Goal: Task Accomplishment & Management: Complete application form

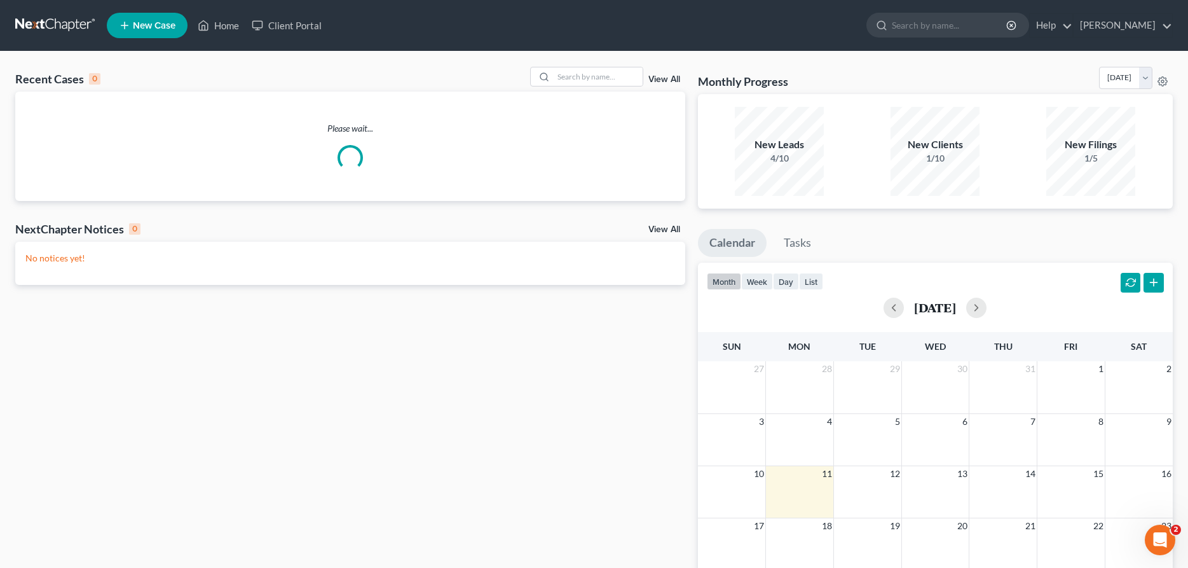
click at [139, 21] on span "New Case" at bounding box center [154, 26] width 43 height 10
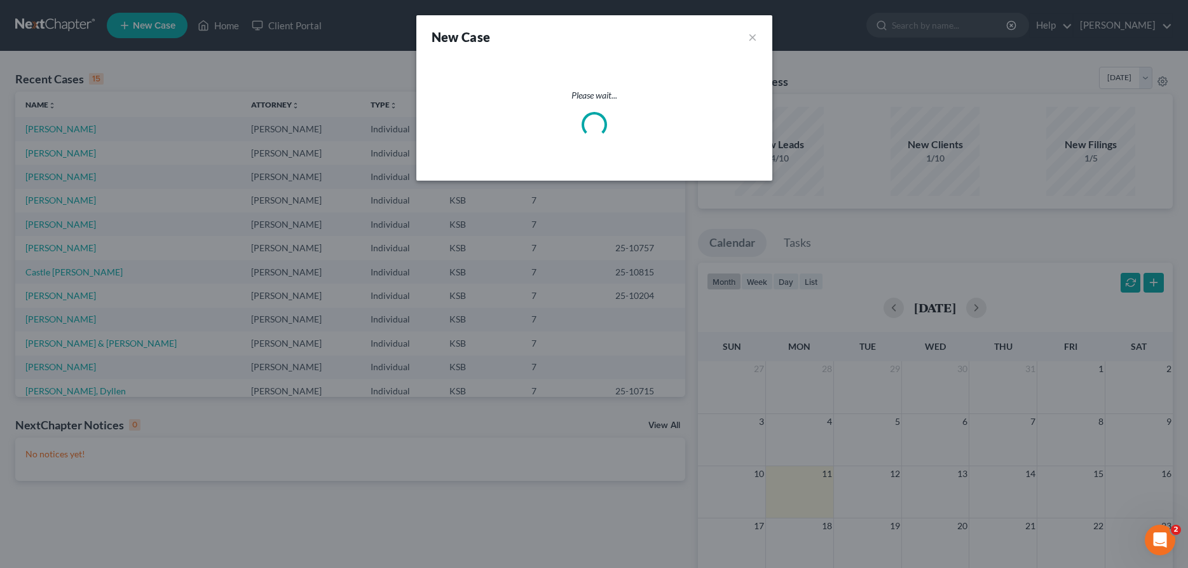
select select "31"
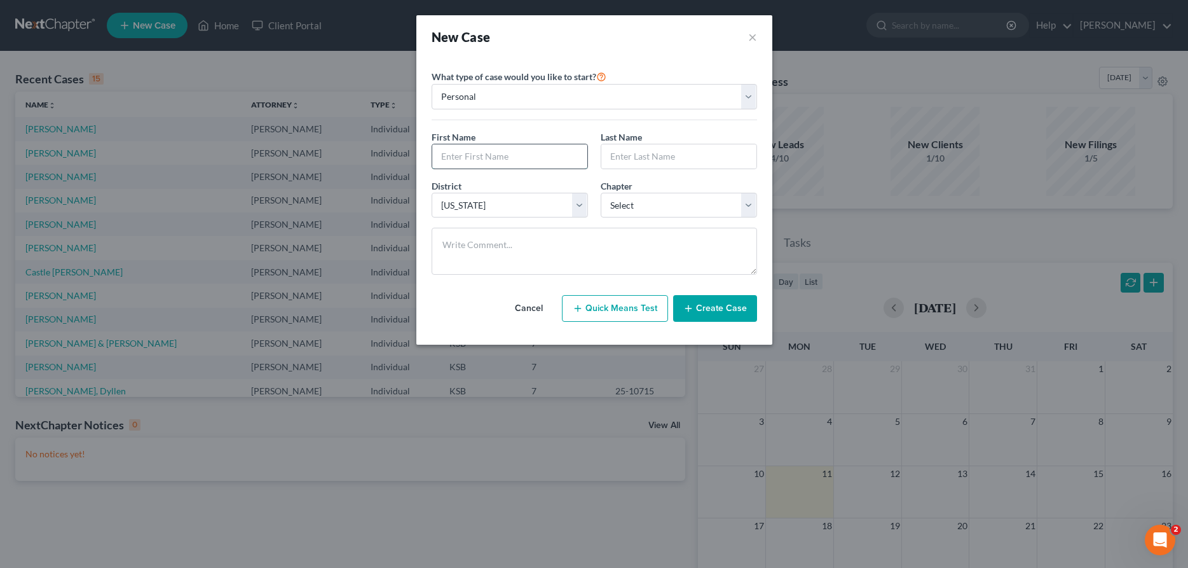
click at [465, 151] on input "text" at bounding box center [509, 156] width 155 height 24
type input "[PERSON_NAME]"
select select "0"
click at [711, 304] on button "Create Case" at bounding box center [715, 308] width 84 height 27
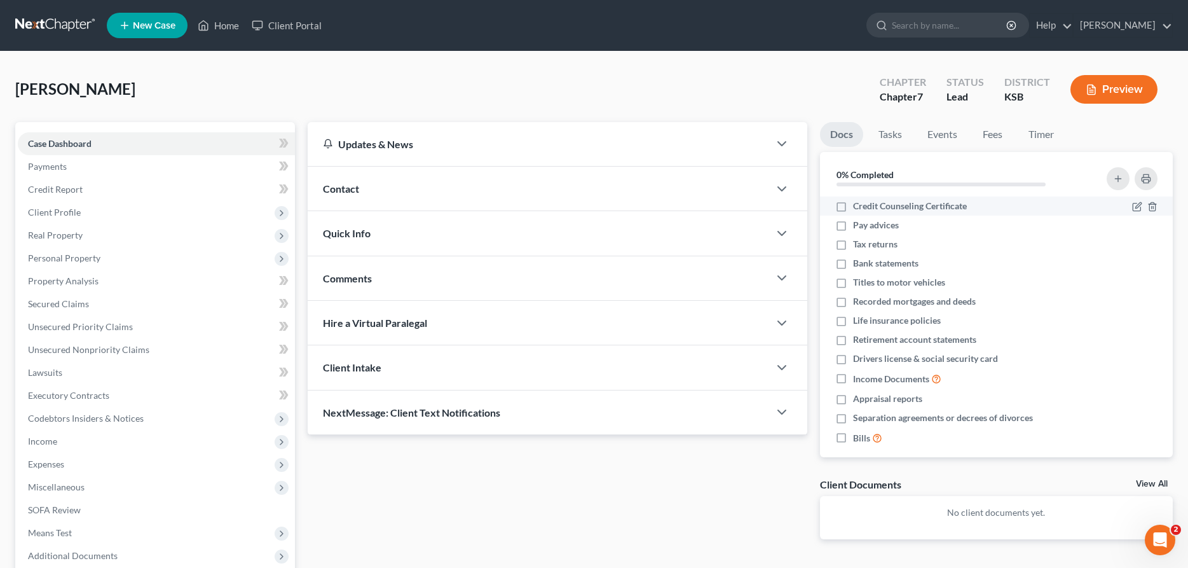
click at [853, 208] on label "Credit Counseling Certificate" at bounding box center [910, 206] width 114 height 13
click at [858, 208] on input "Credit Counseling Certificate" at bounding box center [862, 204] width 8 height 8
checkbox input "true"
click at [853, 224] on label "Pay advices" at bounding box center [876, 225] width 46 height 13
click at [858, 224] on input "Pay advices" at bounding box center [862, 223] width 8 height 8
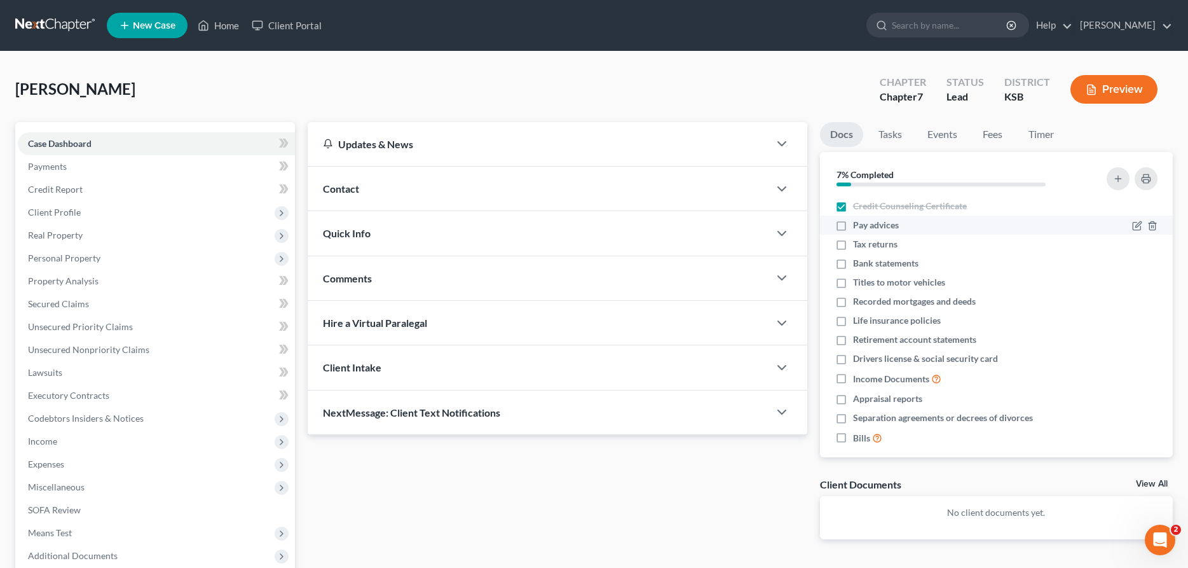
checkbox input "true"
click at [853, 245] on label "Tax returns" at bounding box center [875, 244] width 44 height 13
click at [858, 245] on input "Tax returns" at bounding box center [862, 242] width 8 height 8
checkbox input "true"
click at [853, 266] on label "Bank statements" at bounding box center [885, 263] width 65 height 13
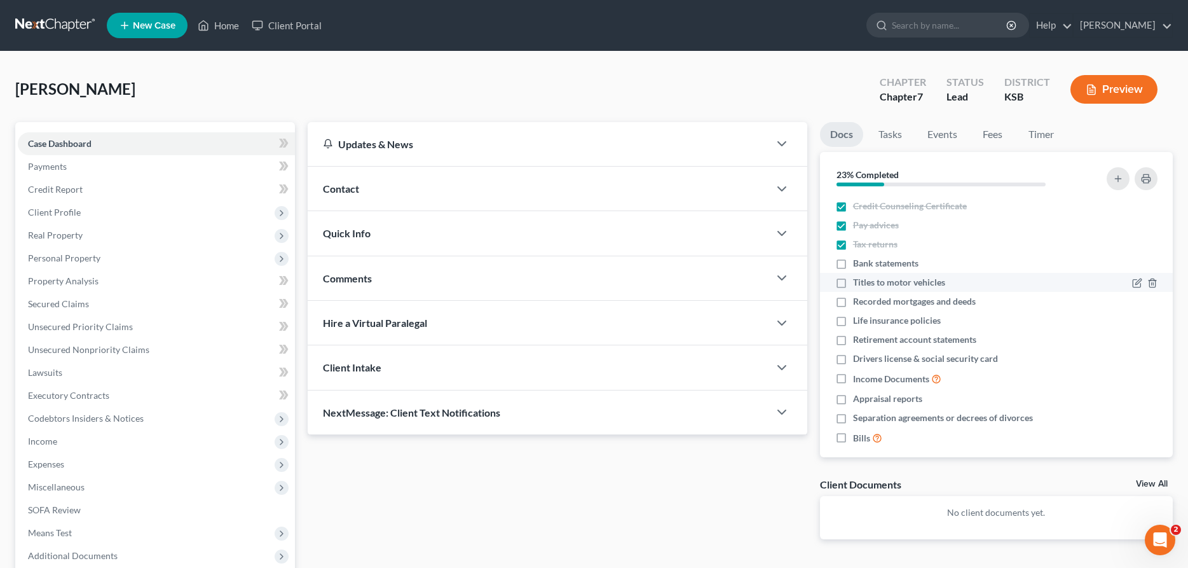
click at [858, 265] on input "Bank statements" at bounding box center [862, 261] width 8 height 8
checkbox input "true"
click at [853, 280] on label "Titles to motor vehicles" at bounding box center [899, 282] width 92 height 13
click at [858, 280] on input "Titles to motor vehicles" at bounding box center [862, 280] width 8 height 8
checkbox input "true"
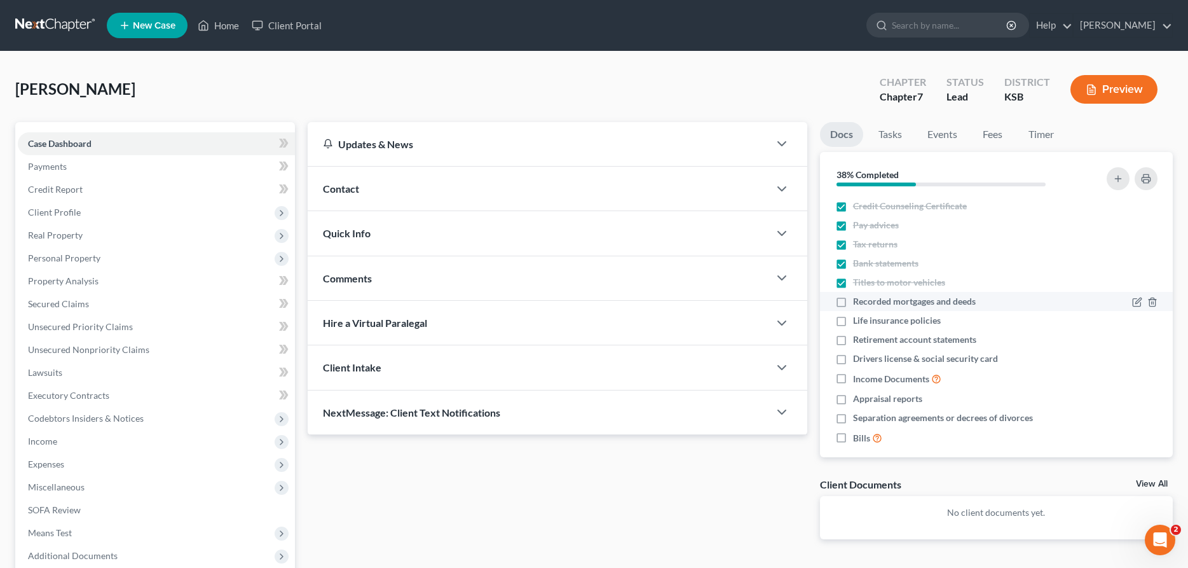
click at [853, 306] on label "Recorded mortgages and deeds" at bounding box center [914, 301] width 123 height 13
click at [858, 303] on input "Recorded mortgages and deeds" at bounding box center [862, 299] width 8 height 8
checkbox input "true"
click at [853, 323] on label "Life insurance policies" at bounding box center [897, 320] width 88 height 13
click at [858, 322] on input "Life insurance policies" at bounding box center [862, 318] width 8 height 8
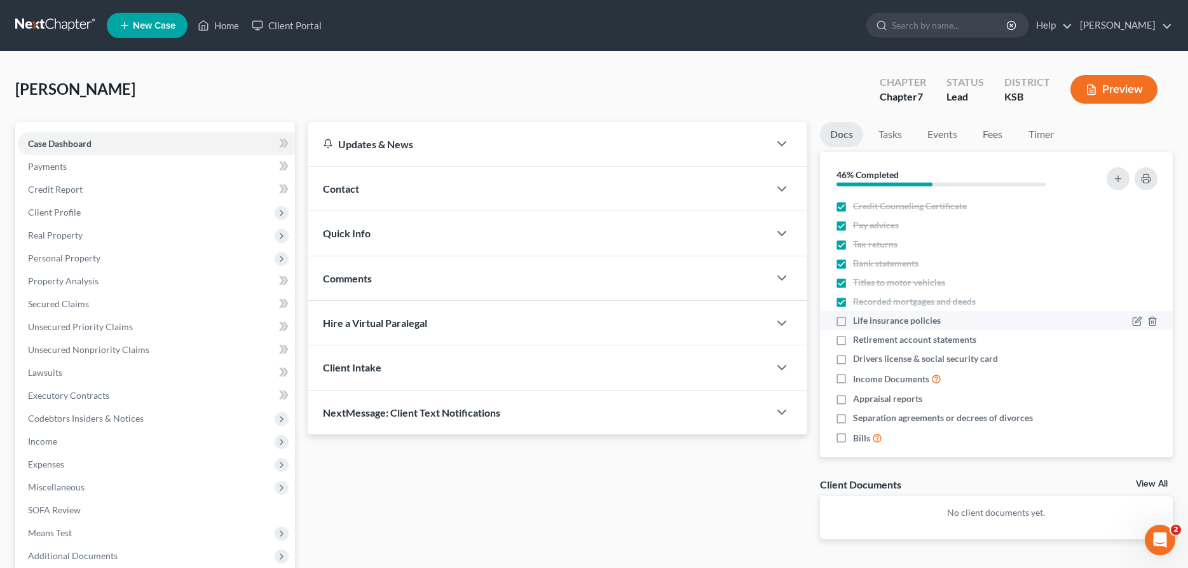
checkbox input "true"
click at [853, 340] on label "Retirement account statements" at bounding box center [914, 339] width 123 height 13
click at [858, 340] on input "Retirement account statements" at bounding box center [862, 337] width 8 height 8
checkbox input "true"
click at [853, 359] on label "Drivers license & social security card" at bounding box center [925, 358] width 145 height 13
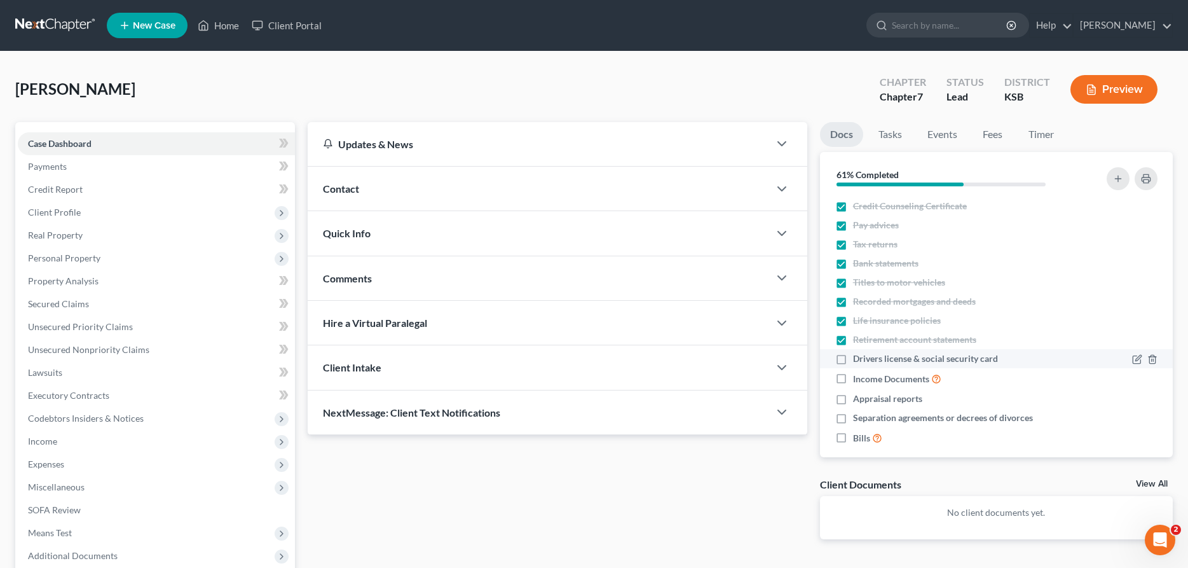
click at [858, 359] on input "Drivers license & social security card" at bounding box center [862, 356] width 8 height 8
checkbox input "true"
click at [853, 379] on label "Income Documents" at bounding box center [897, 378] width 88 height 15
click at [858, 379] on input "Income Documents" at bounding box center [862, 375] width 8 height 8
checkbox input "true"
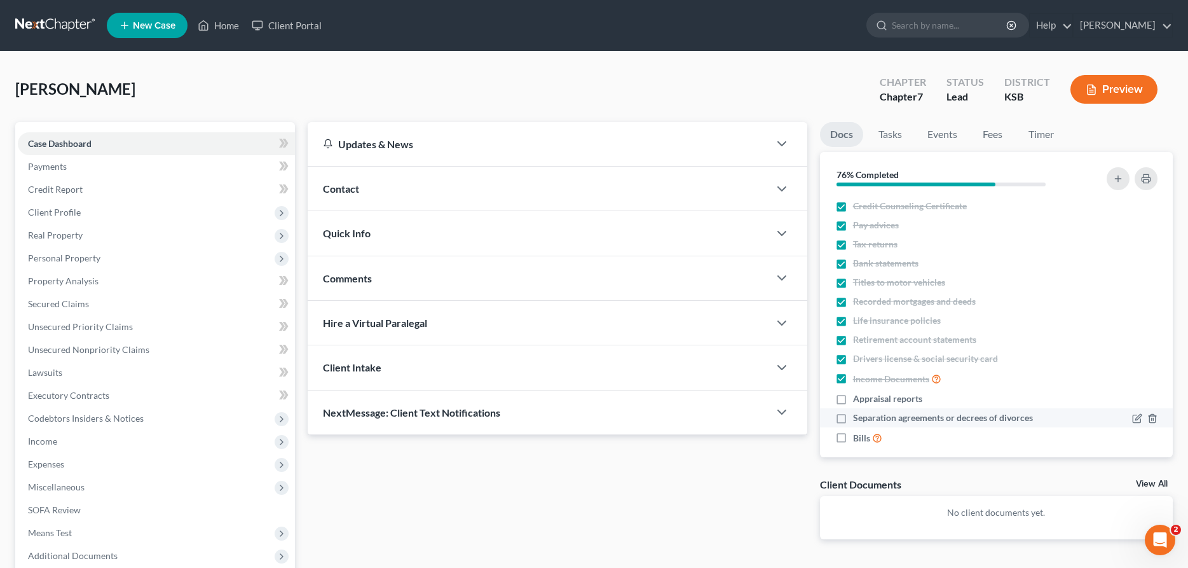
drag, startPoint x: 842, startPoint y: 401, endPoint x: 833, endPoint y: 413, distance: 15.0
click at [853, 400] on label "Appraisal reports" at bounding box center [887, 398] width 69 height 13
click at [858, 400] on input "Appraisal reports" at bounding box center [862, 396] width 8 height 8
checkbox input "true"
click at [853, 419] on label "Separation agreements or decrees of divorces" at bounding box center [943, 417] width 180 height 13
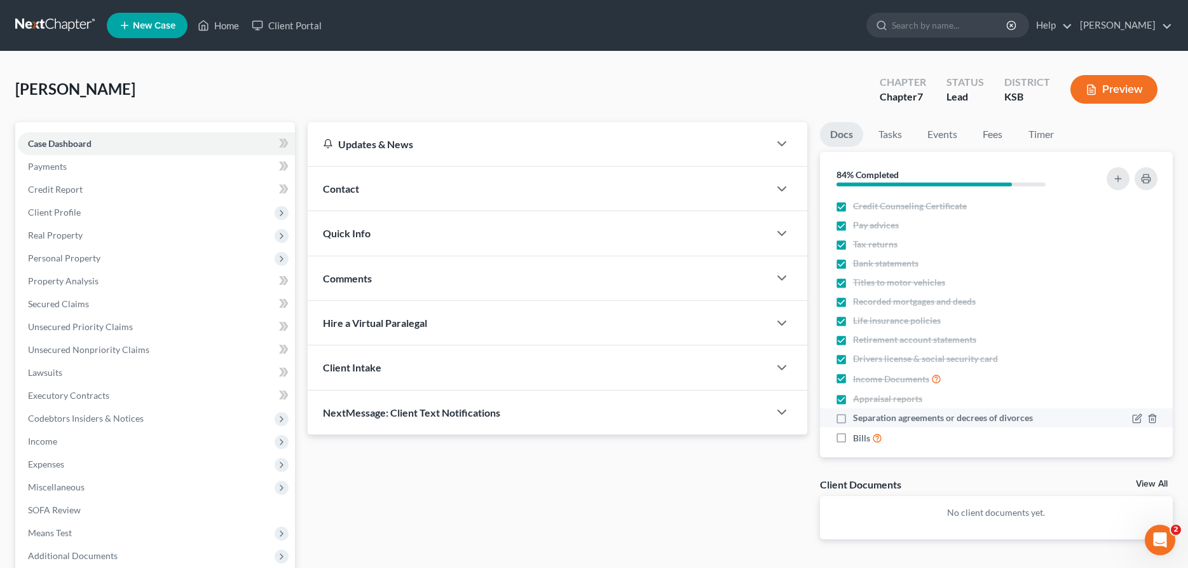
click at [858, 419] on input "Separation agreements or decrees of divorces" at bounding box center [862, 415] width 8 height 8
checkbox input "true"
click at [853, 440] on label "Bills" at bounding box center [867, 437] width 29 height 15
click at [858, 439] on input "Bills" at bounding box center [862, 434] width 8 height 8
checkbox input "true"
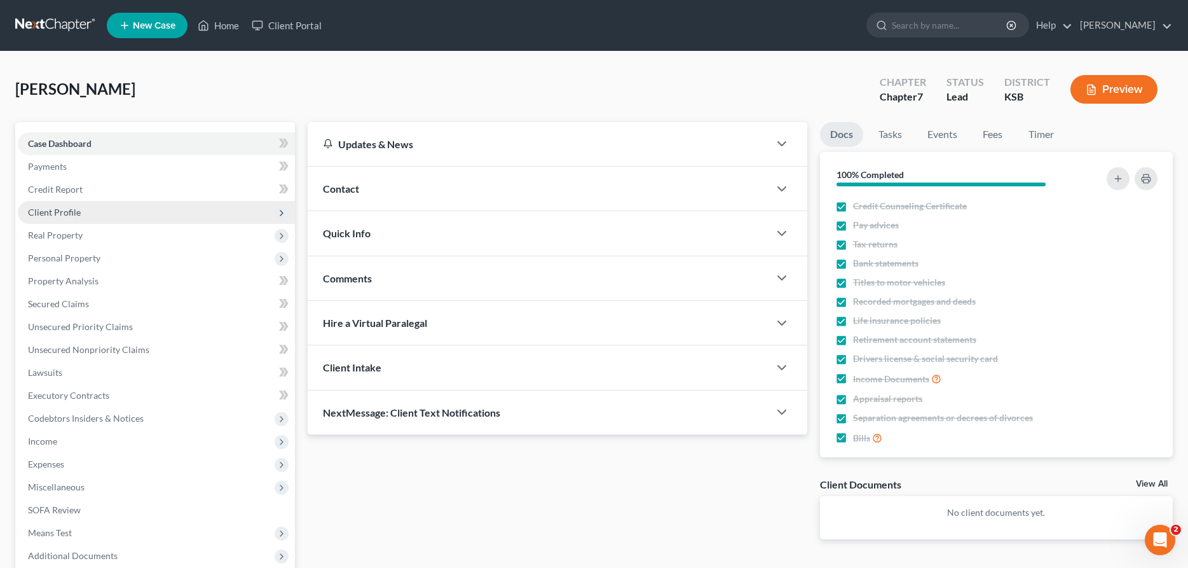
click at [52, 215] on span "Client Profile" at bounding box center [54, 212] width 53 height 11
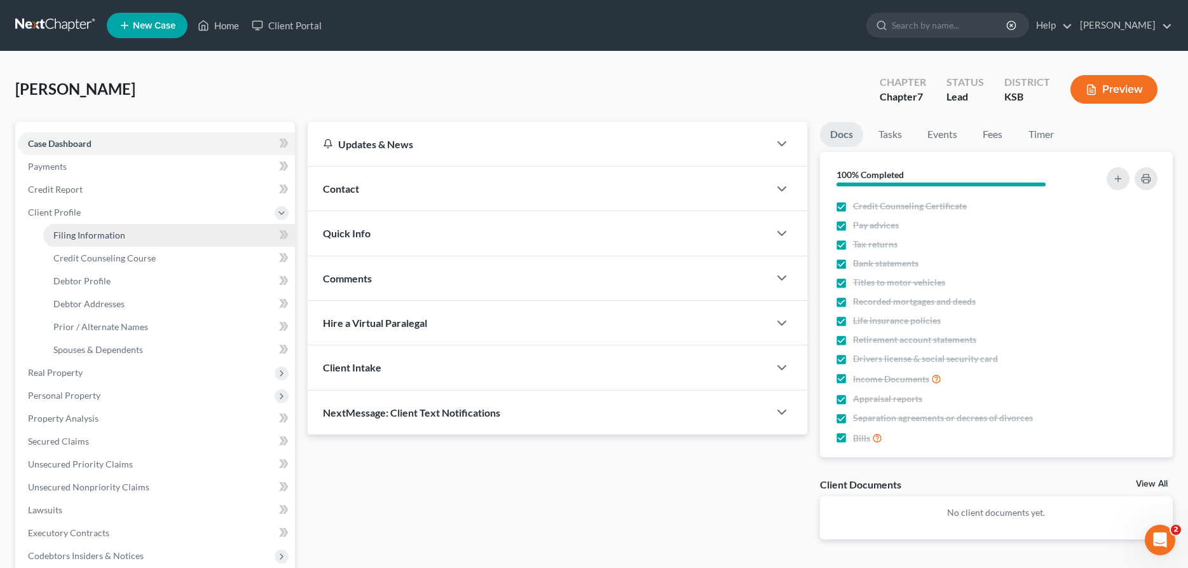
click at [65, 230] on span "Filing Information" at bounding box center [89, 234] width 72 height 11
select select "1"
select select "0"
select select "31"
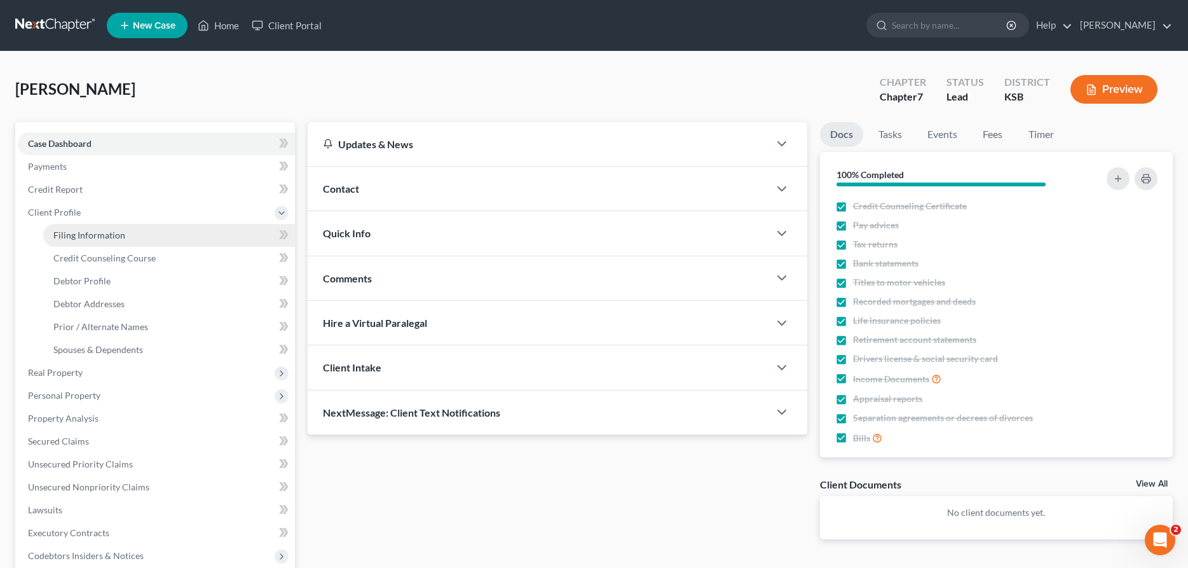
select select "0"
select select "17"
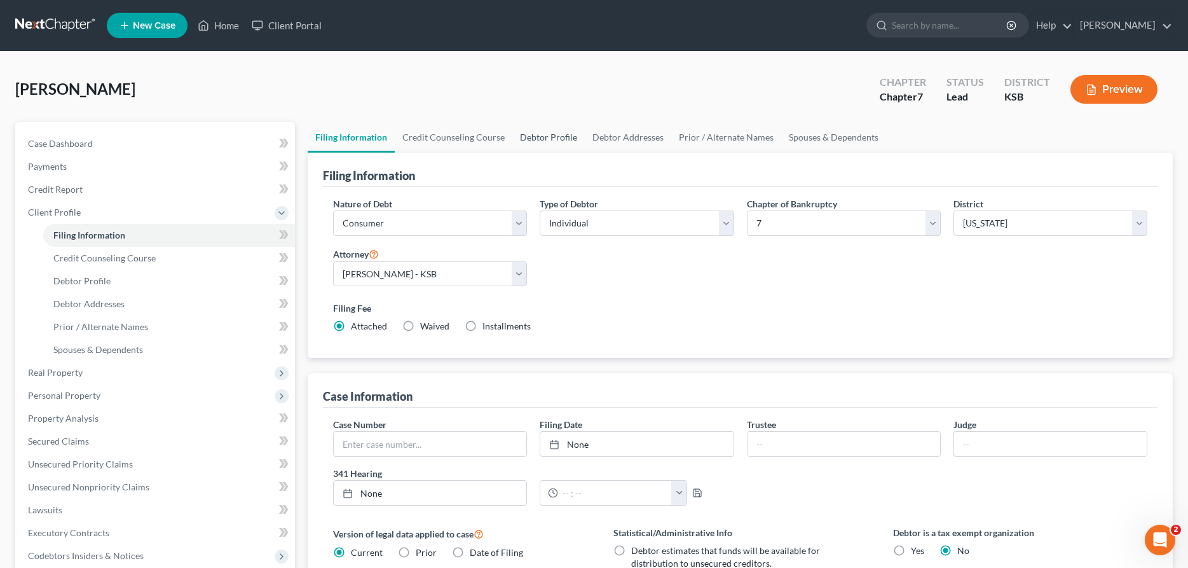
click at [534, 133] on link "Debtor Profile" at bounding box center [548, 137] width 72 height 31
select select "0"
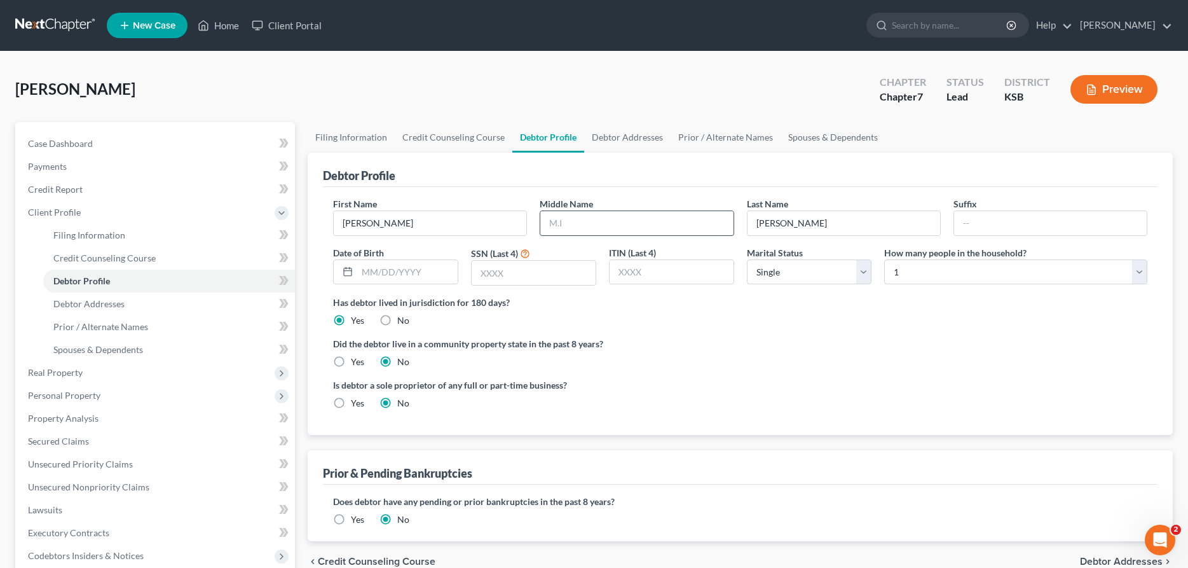
click at [574, 225] on input "text" at bounding box center [636, 223] width 193 height 24
type input "Heath"
click at [525, 276] on input "text" at bounding box center [534, 273] width 124 height 24
type input "1665"
click at [602, 131] on link "Debtor Addresses" at bounding box center [627, 137] width 86 height 31
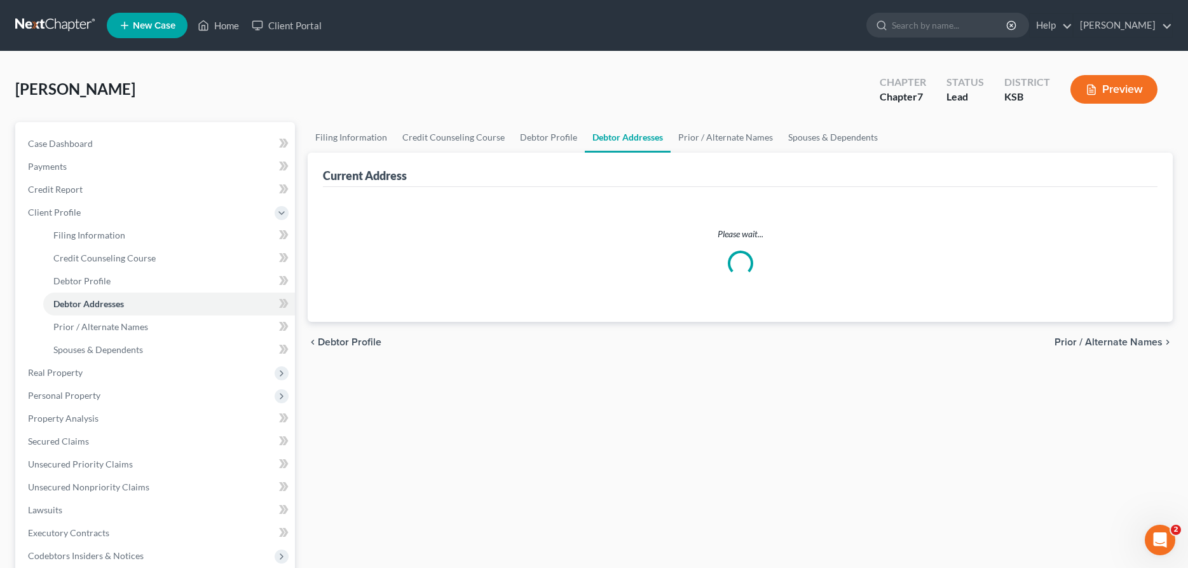
select select "0"
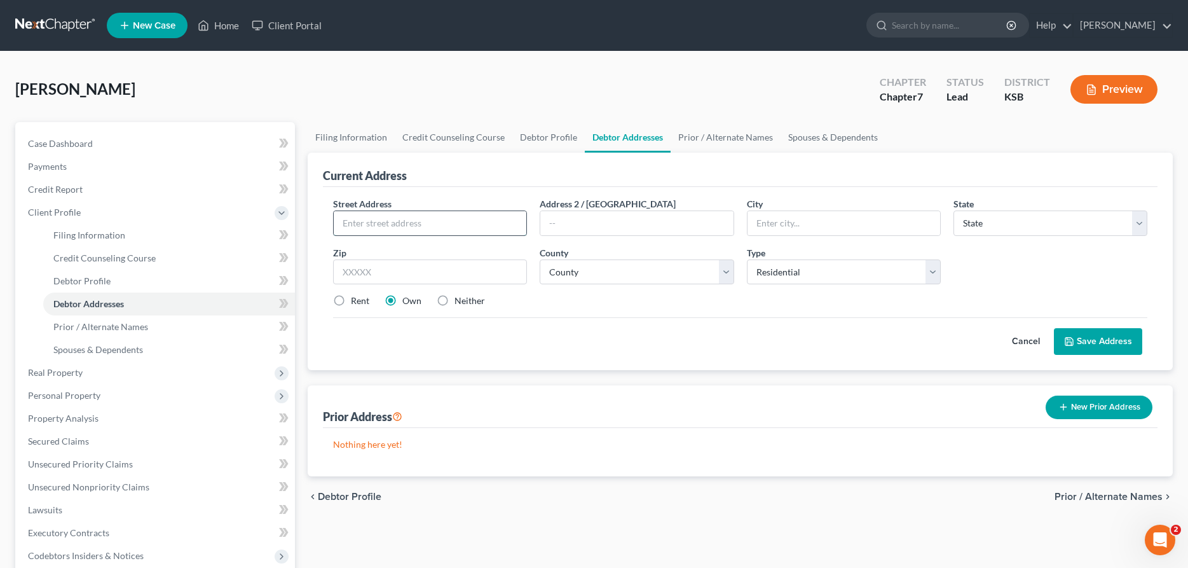
click at [390, 227] on input "text" at bounding box center [430, 223] width 193 height 24
type input "[PERSON_NAME] Correction Facility"
type input "Po Box 1568"
type input "Hutchisnon"
select select "17"
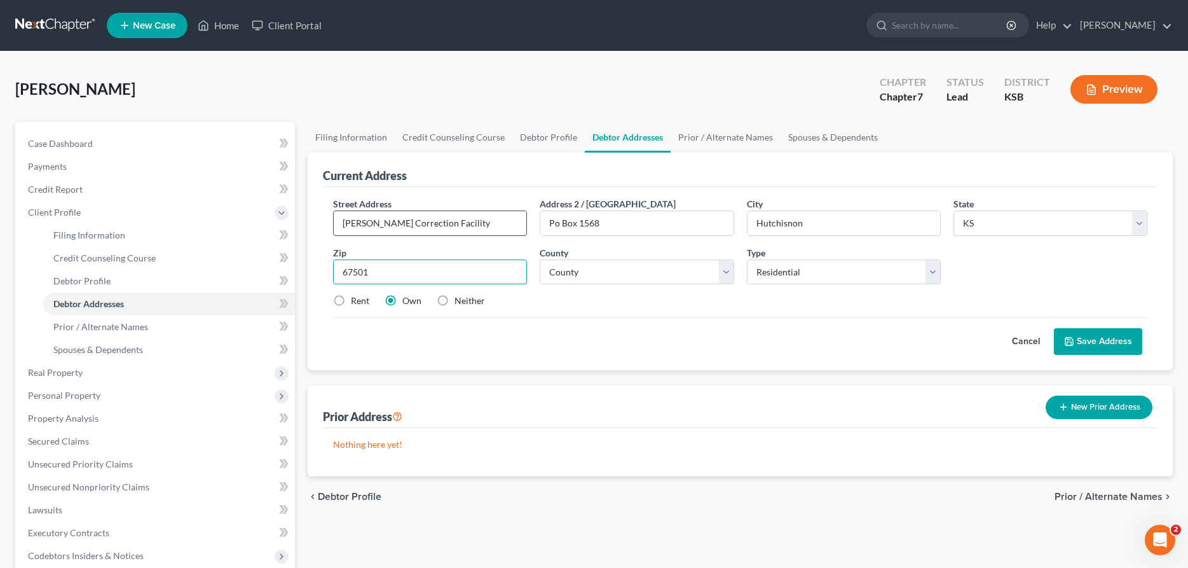
type input "67501"
type input "[PERSON_NAME]"
select select "77"
click at [747, 259] on select "Select Residential Mailing Rental Business" at bounding box center [844, 271] width 194 height 25
select select "0"
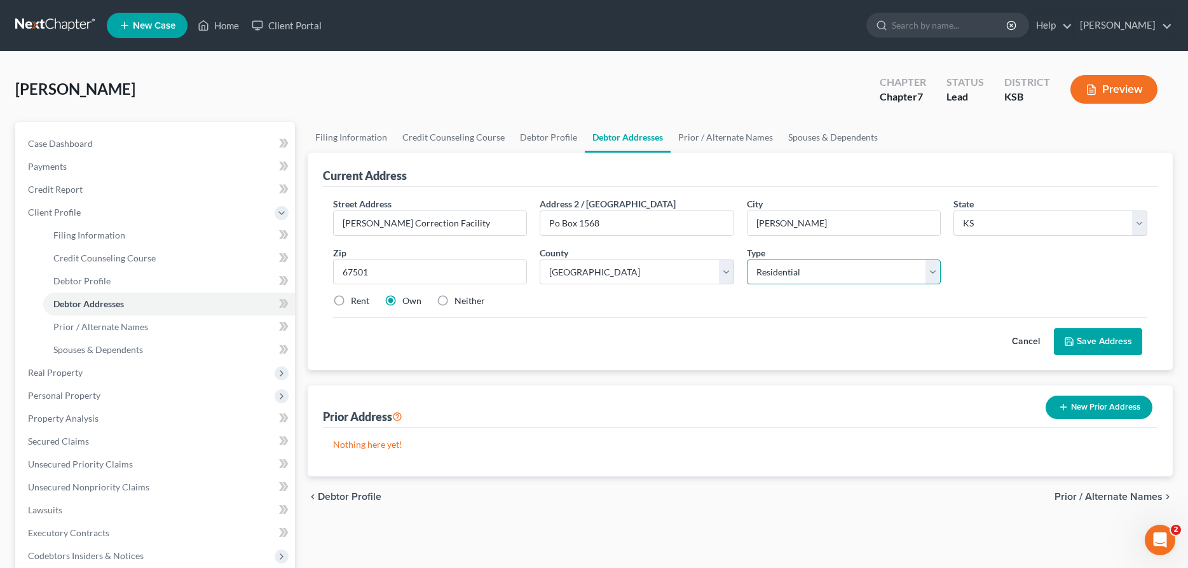
click option "Residential" at bounding box center [0, 0] width 0 height 0
click at [454, 299] on label "Neither" at bounding box center [469, 300] width 31 height 13
click at [460, 299] on input "Neither" at bounding box center [464, 298] width 8 height 8
radio input "true"
click at [1089, 337] on button "Save Address" at bounding box center [1098, 341] width 88 height 27
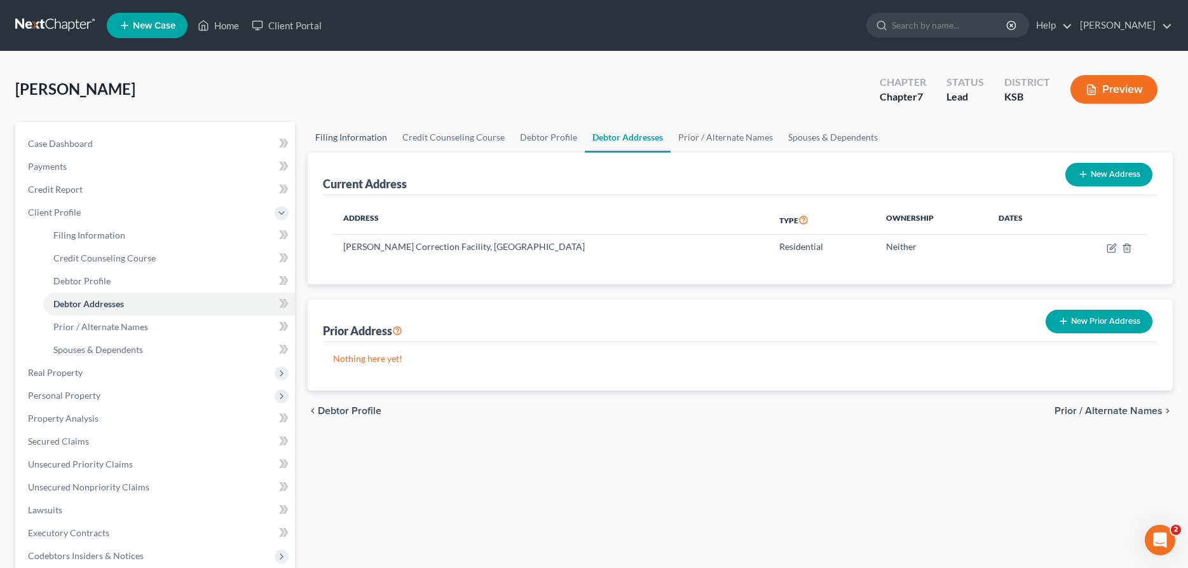
click at [356, 139] on link "Filing Information" at bounding box center [351, 137] width 87 height 31
select select "1"
select select "0"
select select "31"
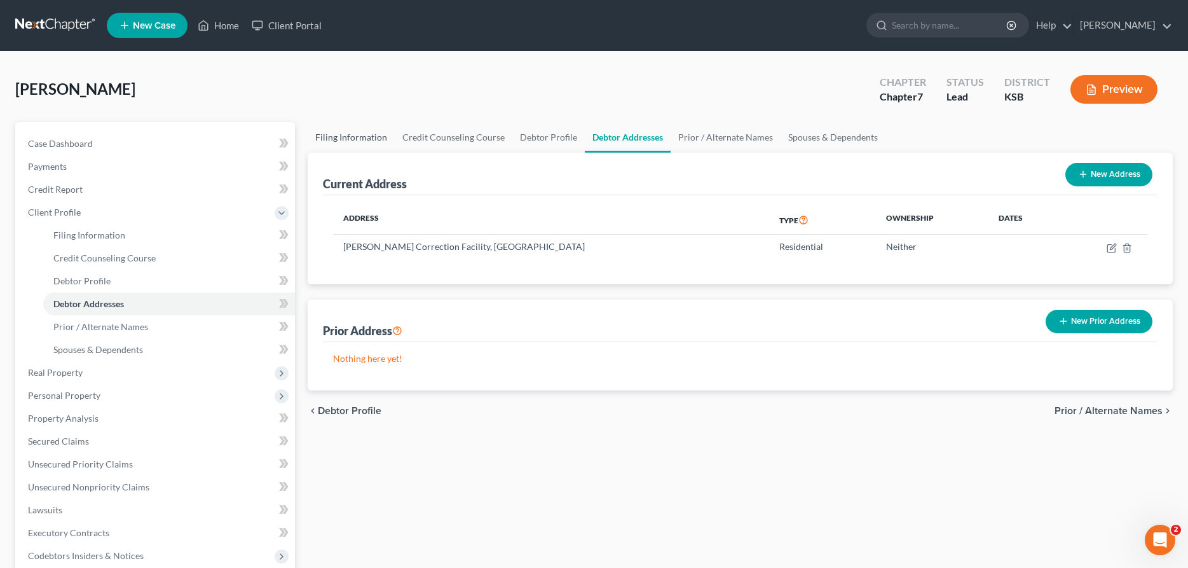
select select "0"
select select "17"
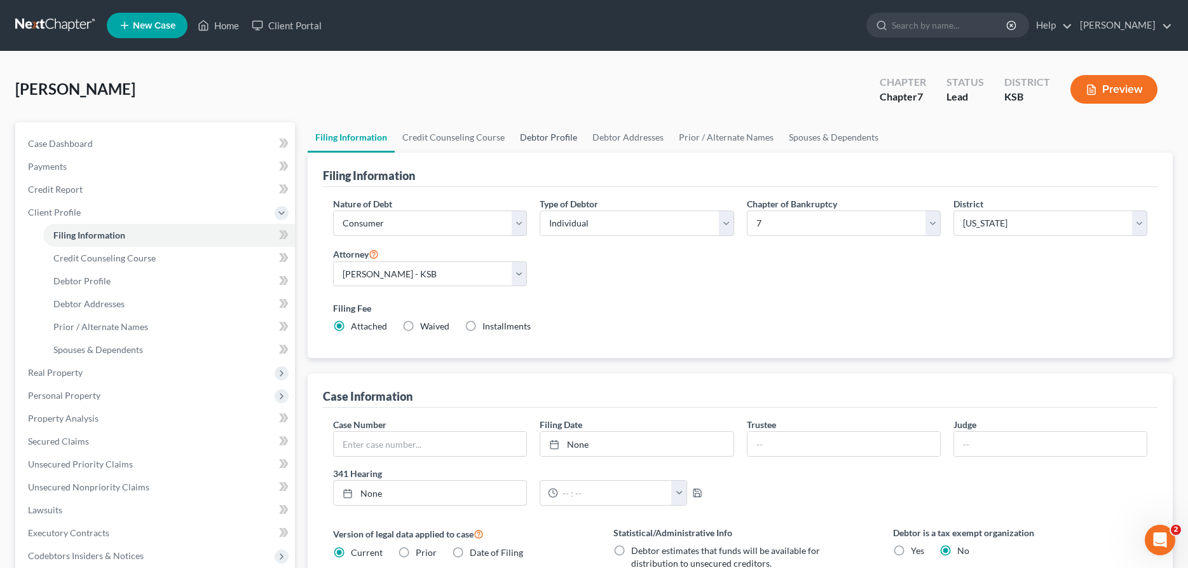
click at [538, 131] on link "Debtor Profile" at bounding box center [548, 137] width 72 height 31
select select "0"
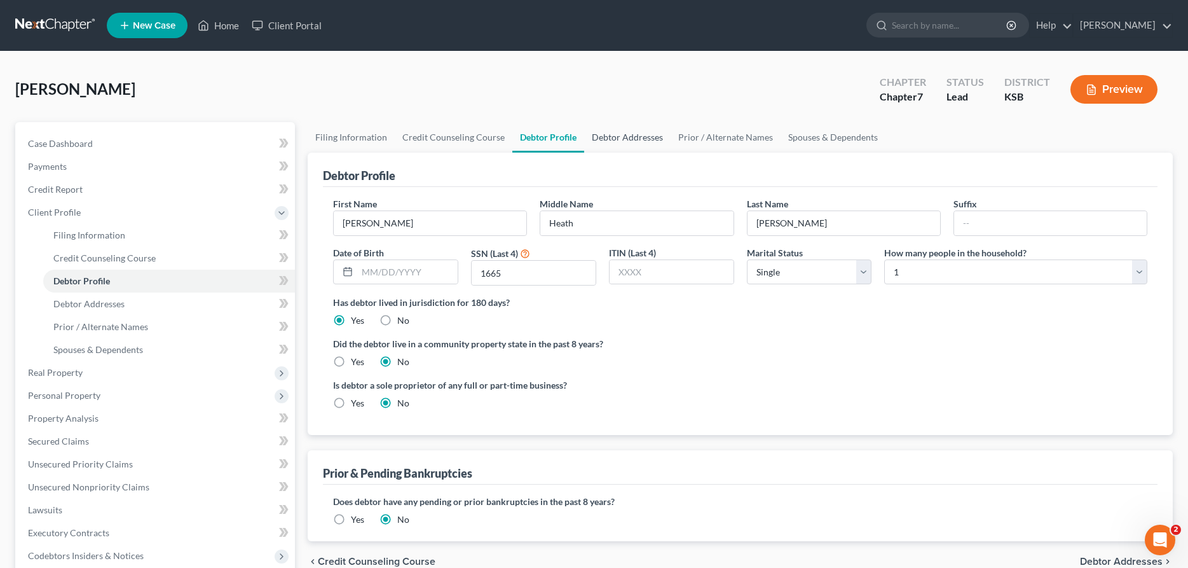
click at [607, 136] on link "Debtor Addresses" at bounding box center [627, 137] width 86 height 31
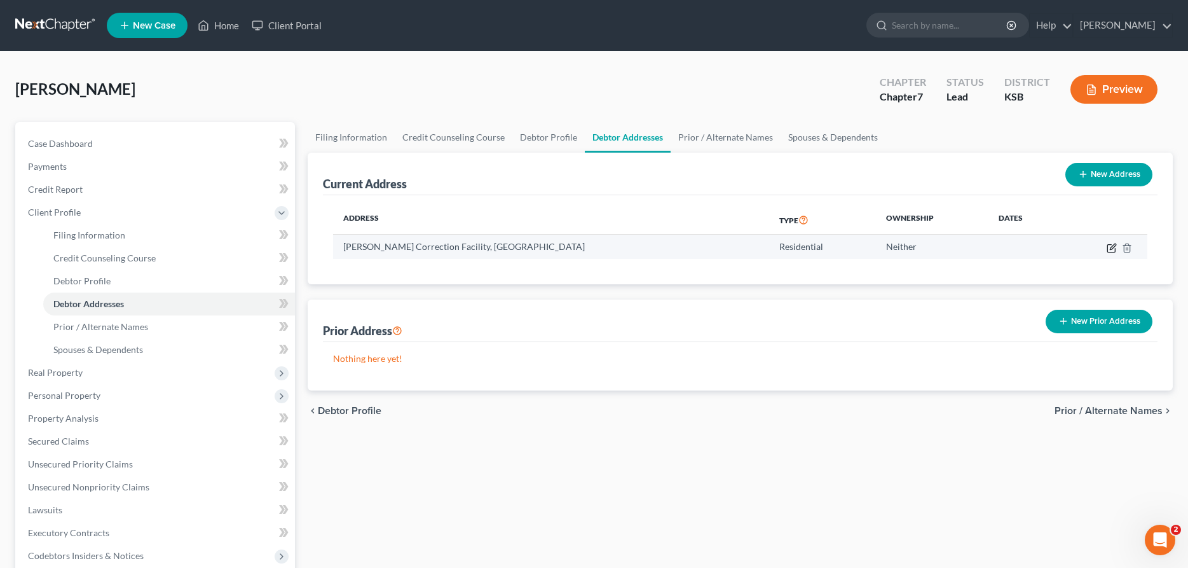
click at [1107, 246] on icon "button" at bounding box center [1111, 248] width 8 height 8
select select "17"
select select "77"
select select "0"
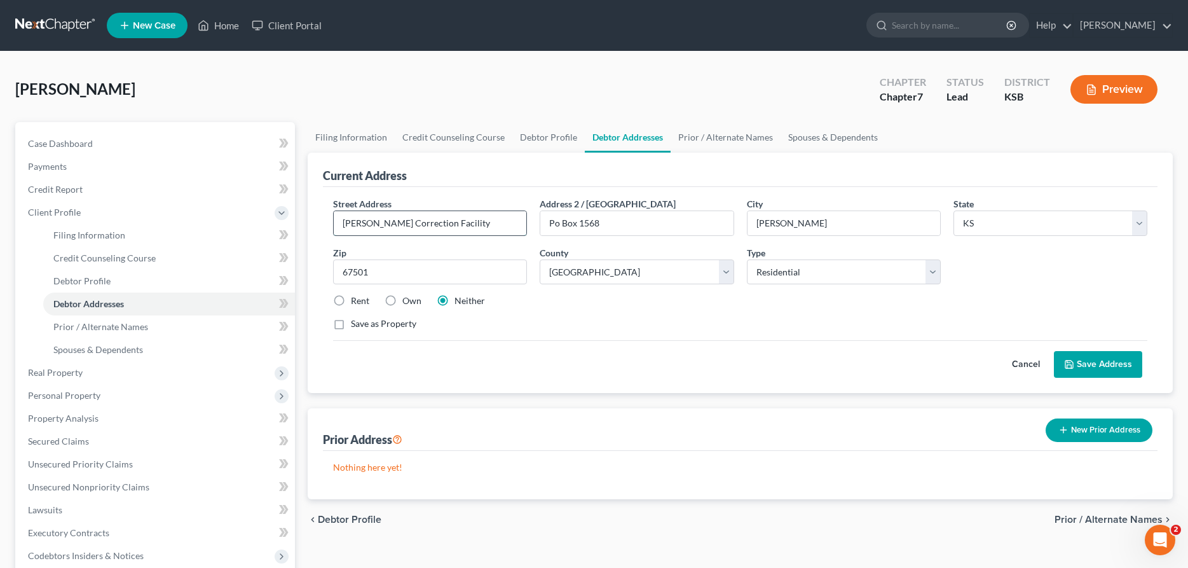
click at [342, 225] on input "[PERSON_NAME] Correction Facility" at bounding box center [430, 223] width 193 height 24
type input "HCF, Inmate # 90861,"
click at [1124, 378] on div "Street Address * HCF, Inmate # 90861, Address 2 / [GEOGRAPHIC_DATA] * [PERSON_N…" at bounding box center [740, 290] width 835 height 206
click at [1115, 370] on button "Save Address" at bounding box center [1098, 364] width 88 height 27
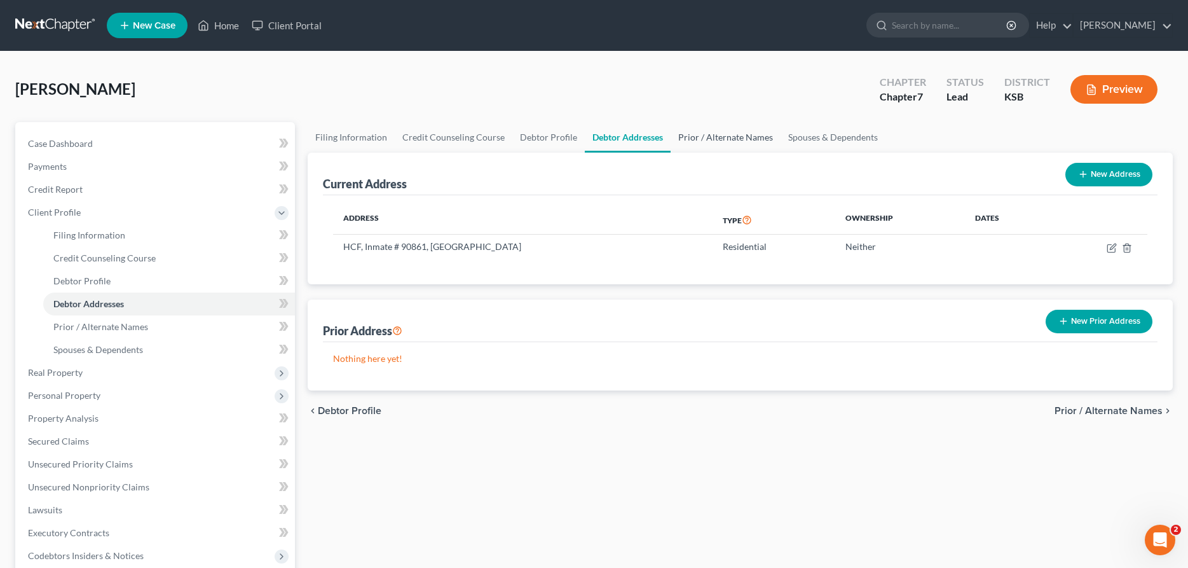
click at [699, 136] on link "Prior / Alternate Names" at bounding box center [726, 137] width 110 height 31
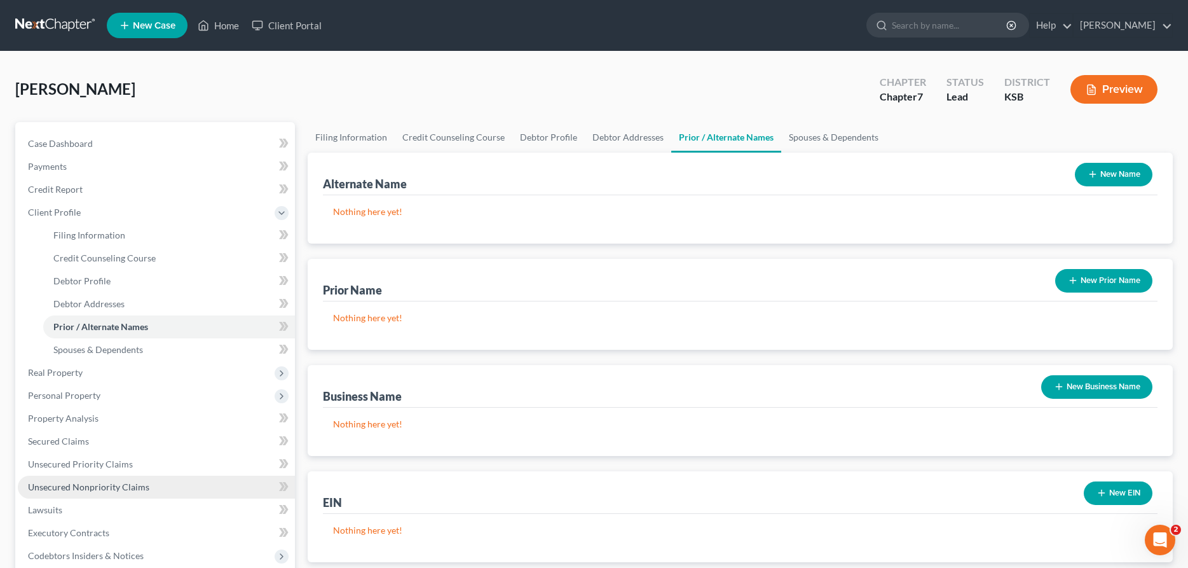
click at [86, 486] on span "Unsecured Nonpriority Claims" at bounding box center [88, 486] width 121 height 11
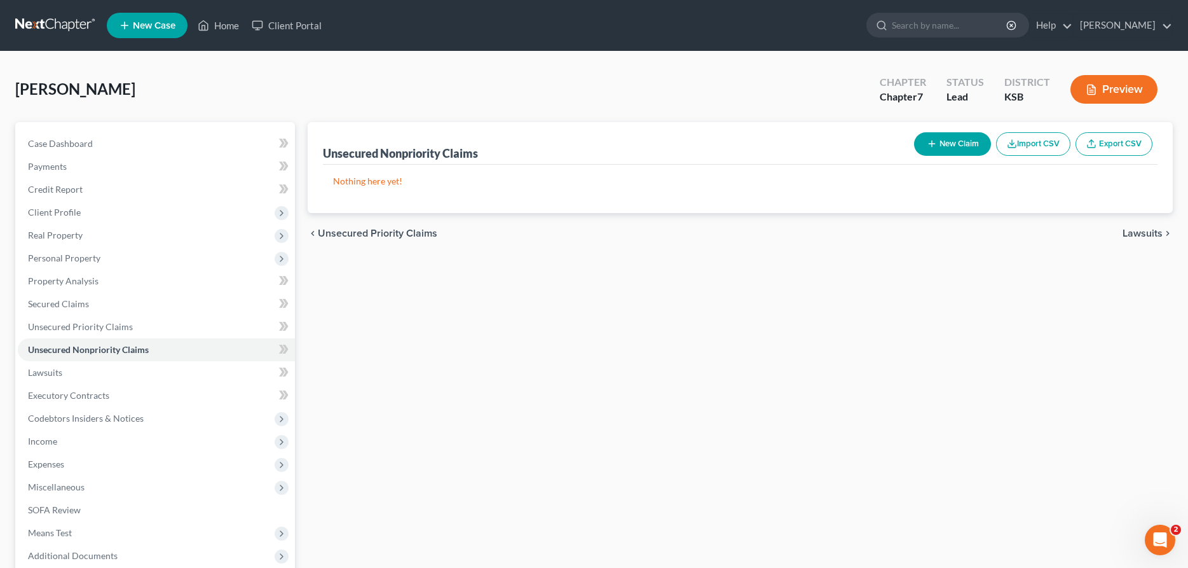
click at [933, 140] on icon "button" at bounding box center [932, 144] width 10 height 10
select select "0"
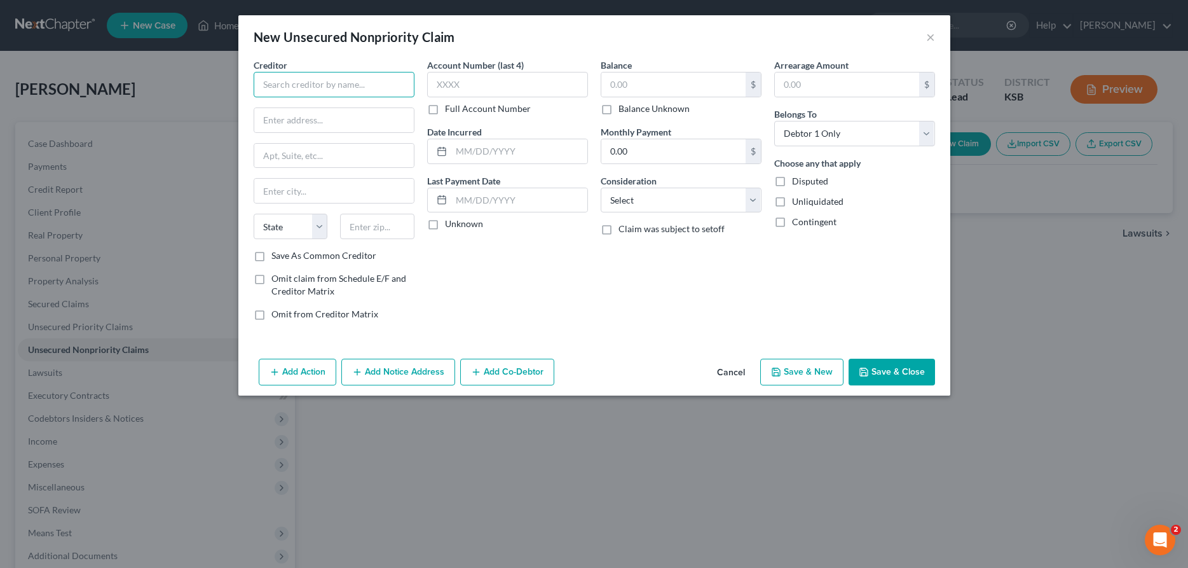
click at [299, 89] on input "text" at bounding box center [334, 84] width 161 height 25
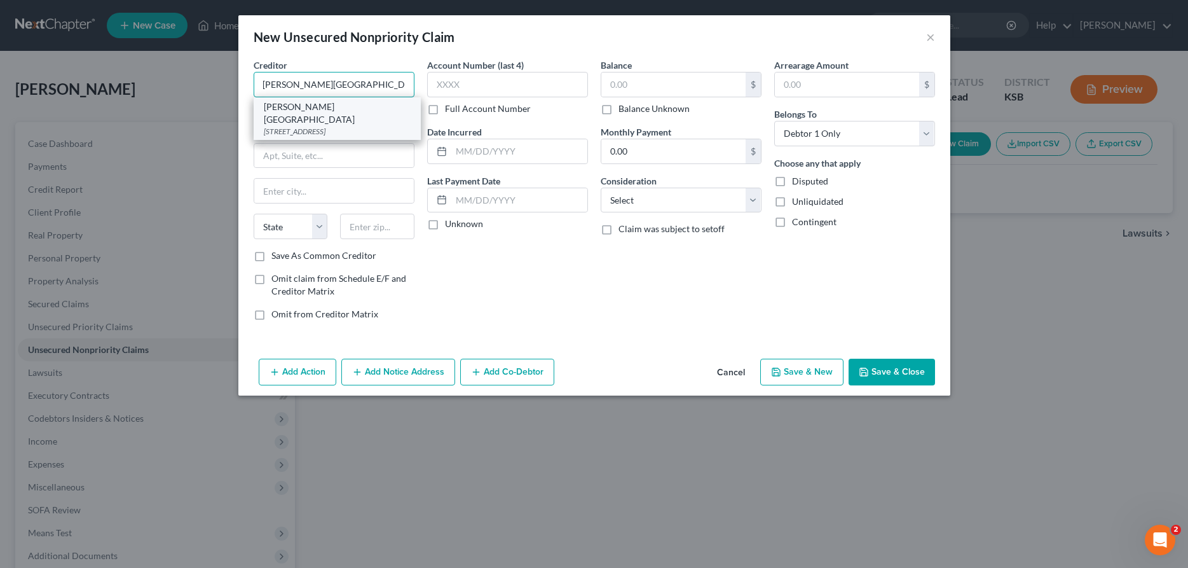
type input "[PERSON_NAME][GEOGRAPHIC_DATA]"
click at [308, 126] on div "[STREET_ADDRESS]" at bounding box center [337, 131] width 147 height 11
type input "1701 East 23rd"
type input "[PERSON_NAME]"
select select "17"
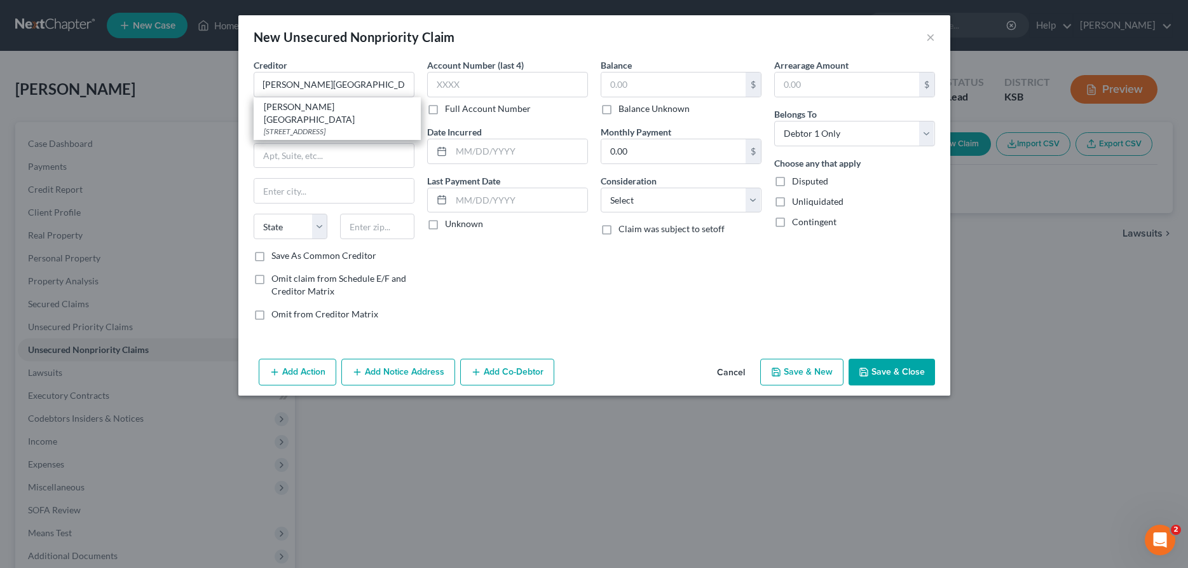
type input "67502"
click at [660, 76] on input "text" at bounding box center [673, 84] width 144 height 24
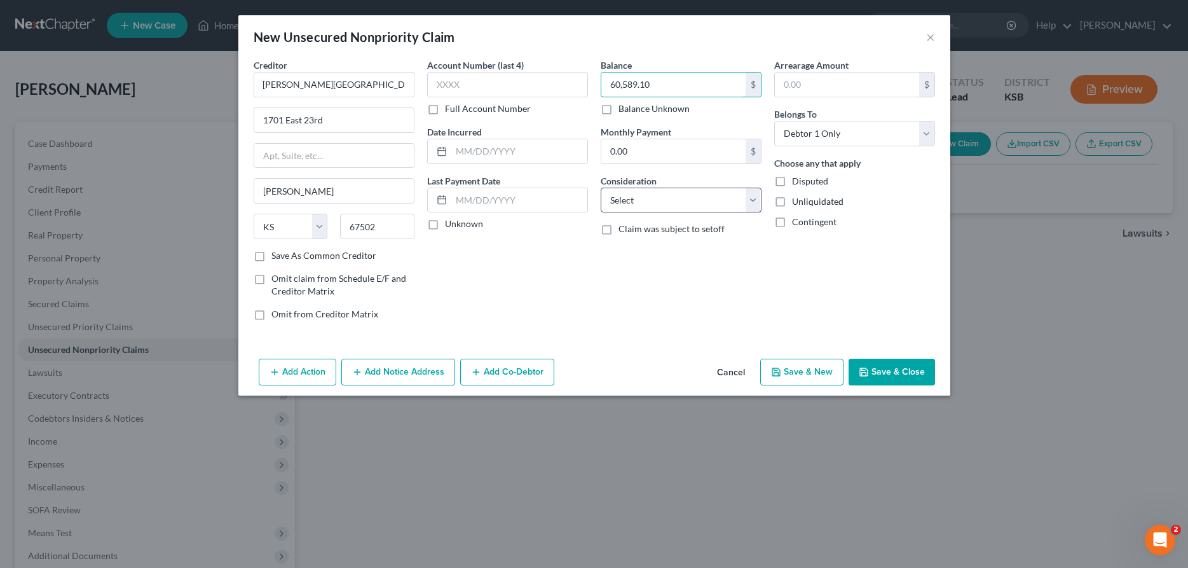
type input "60,589.10"
click at [601, 188] on select "Select Cable / Satellite Services Collection Agency Credit Card Debt Debt Couns…" at bounding box center [681, 200] width 161 height 25
select select "9"
click at [379, 372] on button "Add Notice Address" at bounding box center [398, 371] width 114 height 27
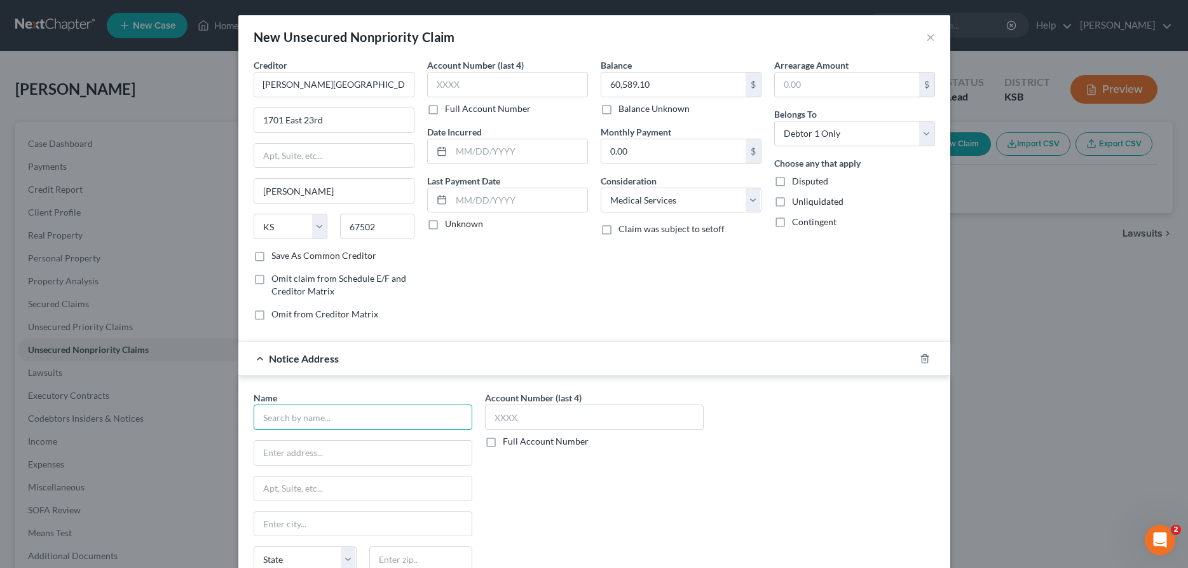
click at [336, 425] on input "text" at bounding box center [363, 416] width 219 height 25
type input "[PERSON_NAME], LLC"
type input "[STREET_ADDRESS]"
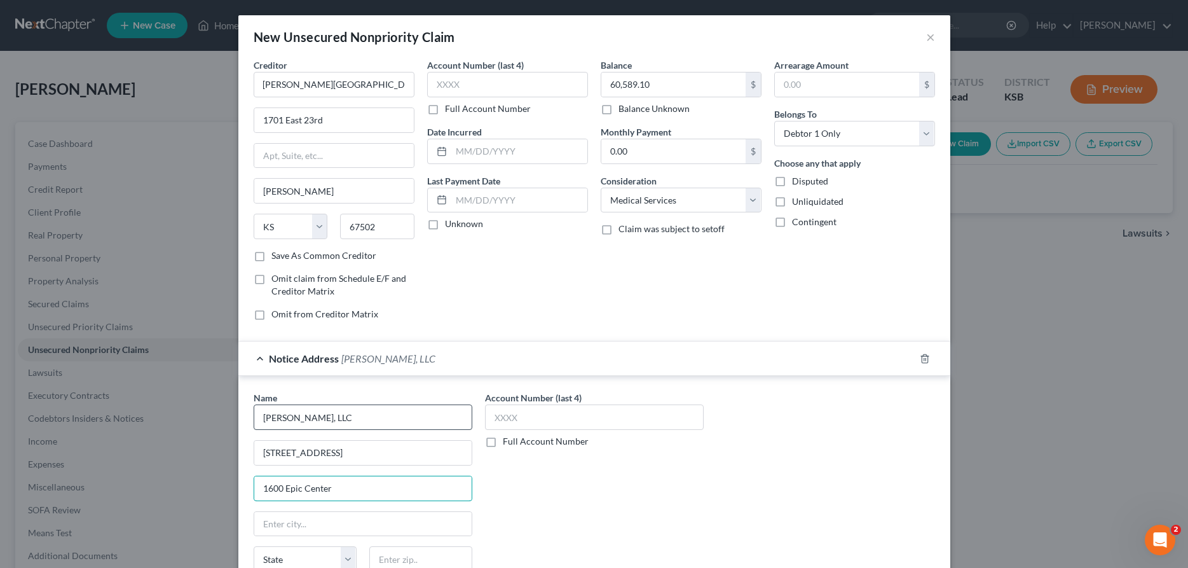
type input "1600 Epic Center"
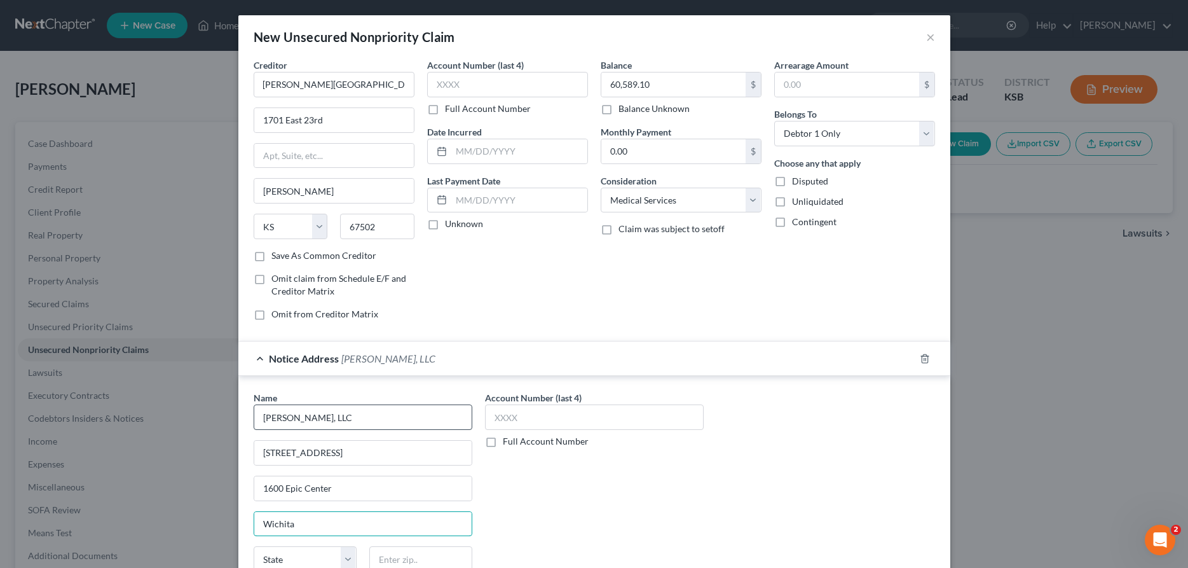
type input "Wichita"
select select "17"
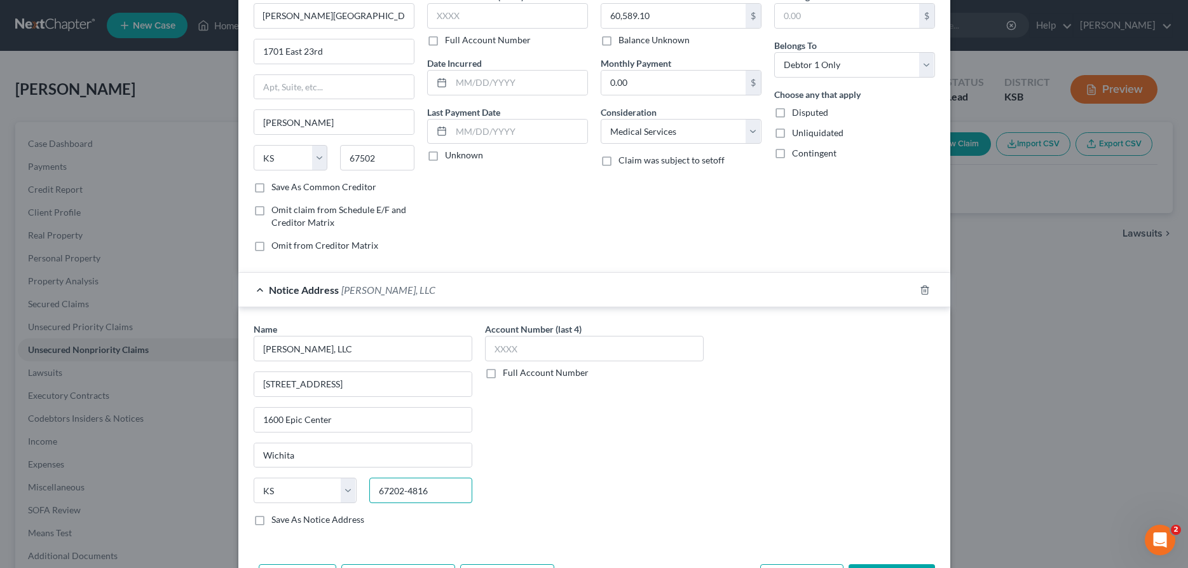
scroll to position [117, 0]
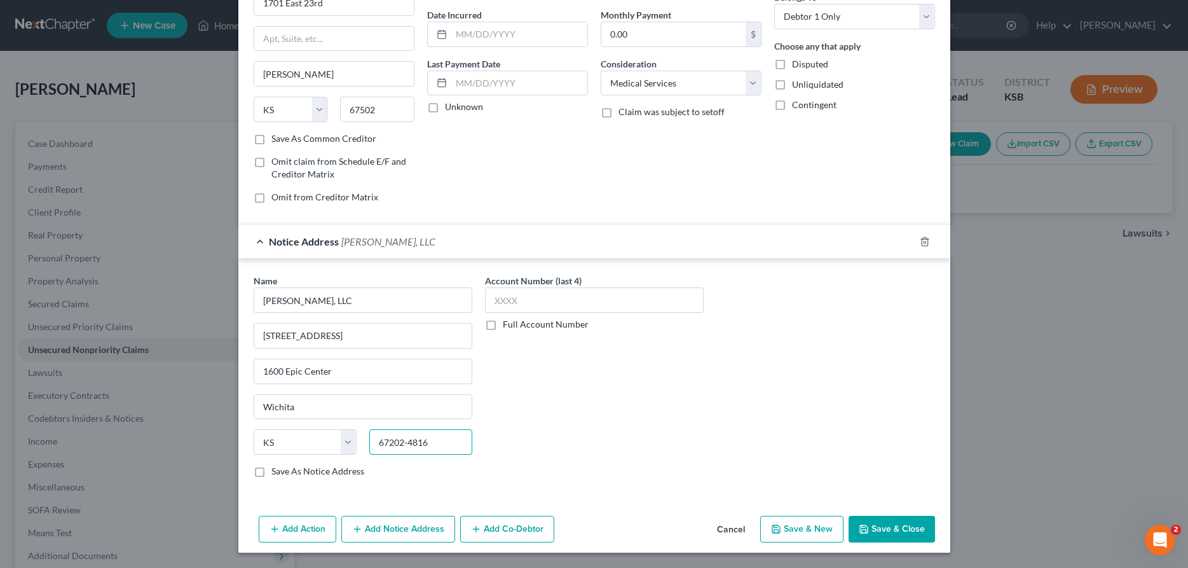
type input "67202-4816"
click at [326, 527] on button "Add Action" at bounding box center [298, 528] width 78 height 27
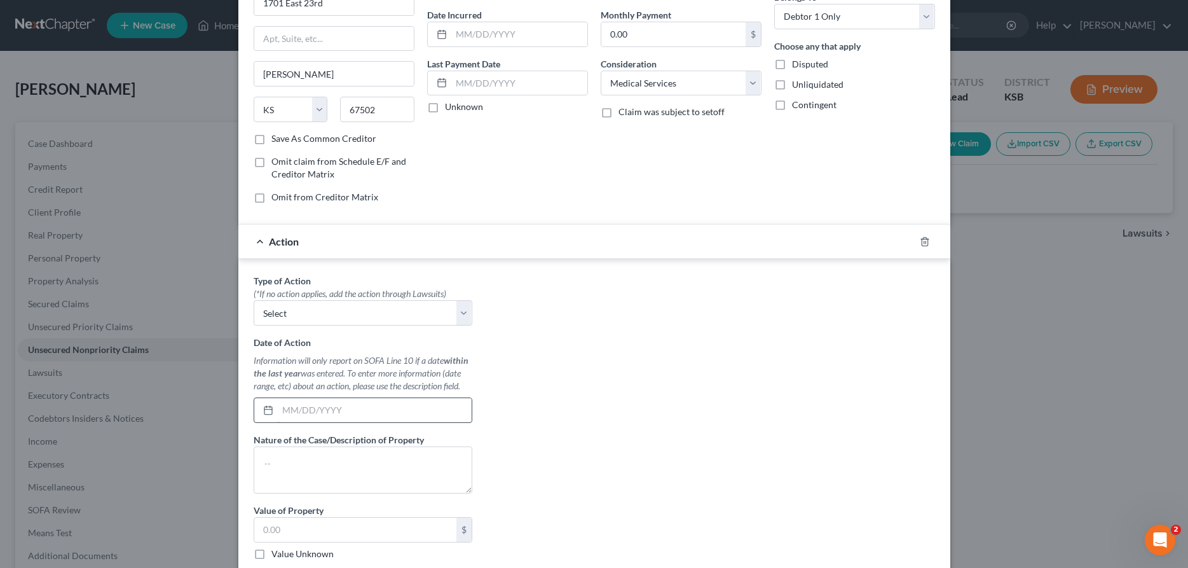
click at [311, 414] on input "text" at bounding box center [375, 410] width 194 height 24
type input "[DATE]"
click at [320, 468] on textarea at bounding box center [363, 469] width 219 height 47
type textarea "Garnishment of Account at Prison"
type input "1,800.00"
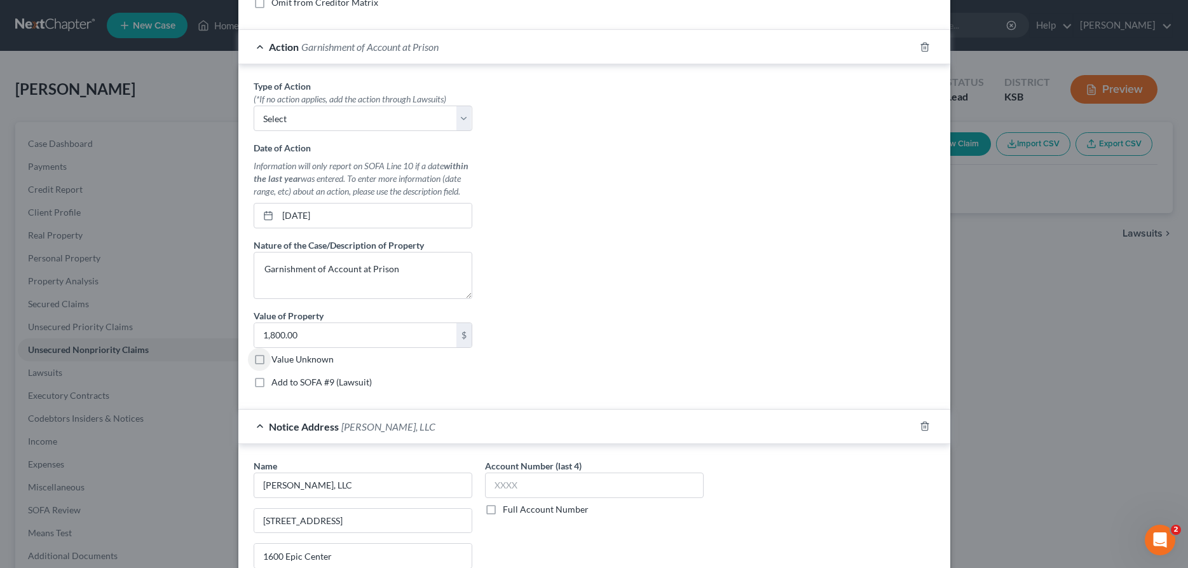
scroll to position [496, 0]
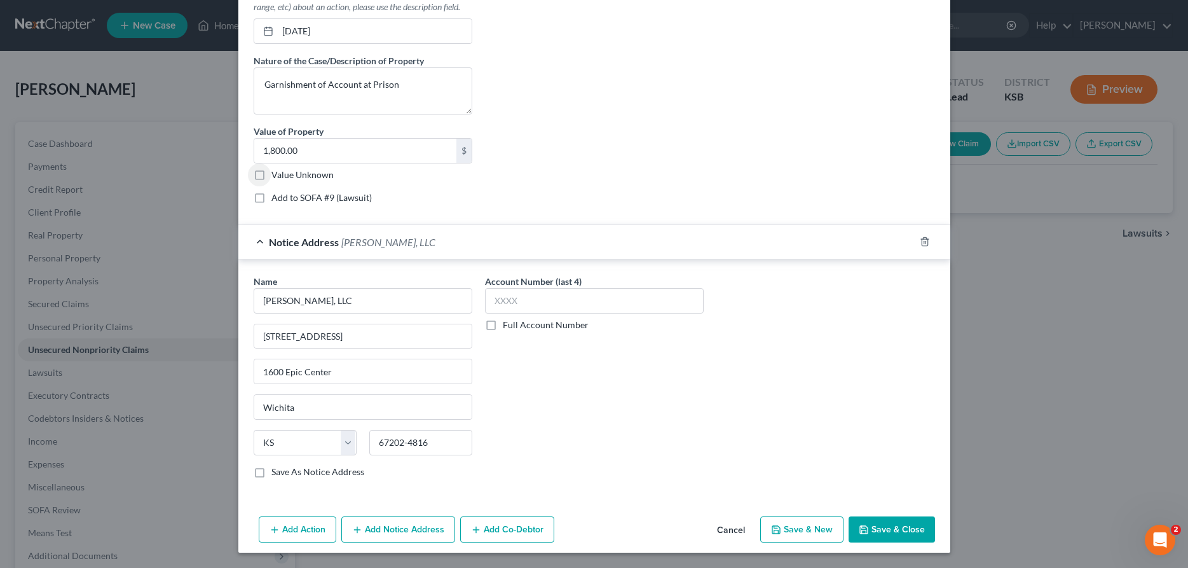
drag, startPoint x: 899, startPoint y: 524, endPoint x: 892, endPoint y: 524, distance: 6.4
click at [898, 524] on button "Save & Close" at bounding box center [892, 529] width 86 height 27
click at [901, 523] on button "Save & Close" at bounding box center [892, 529] width 86 height 27
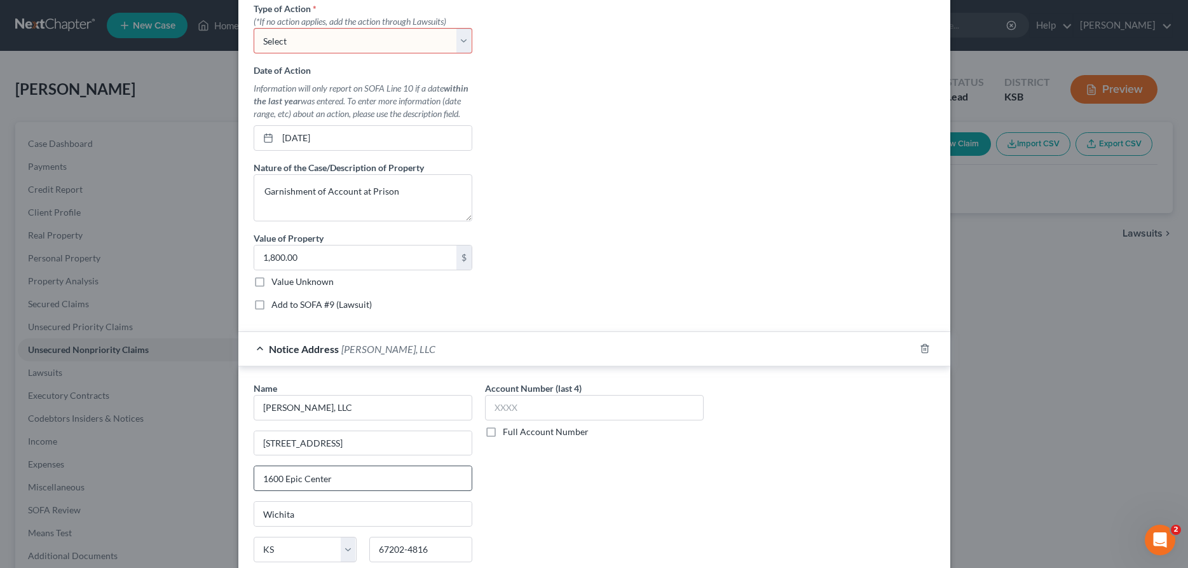
scroll to position [367, 0]
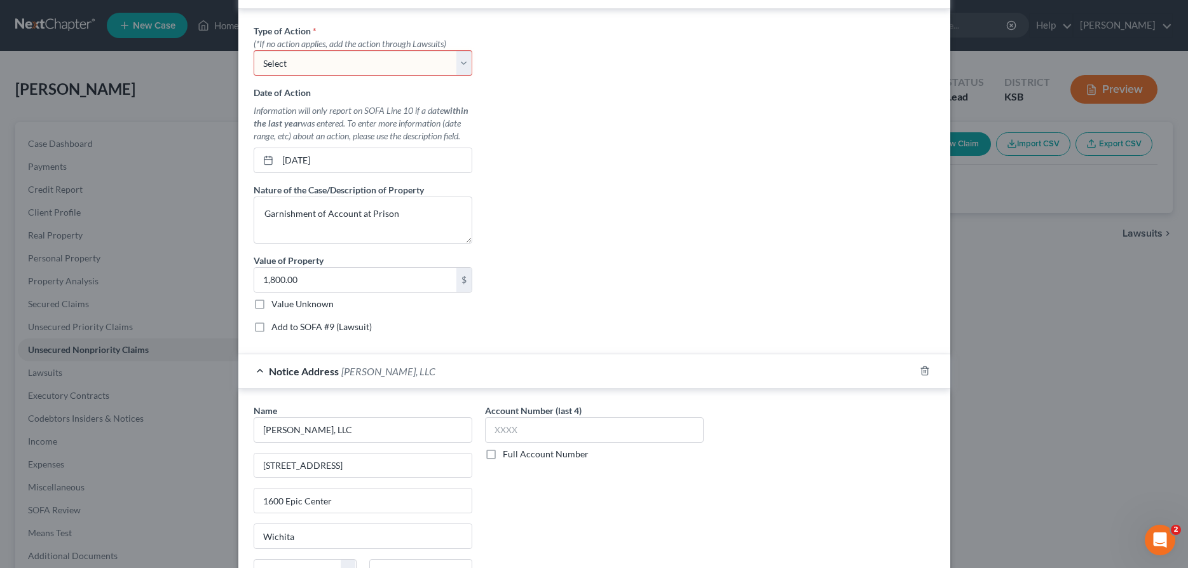
click at [254, 50] on select "Select Repossession Garnishment Foreclosure Personal Injury Attached, Seized, O…" at bounding box center [363, 62] width 219 height 25
select select "1"
click option "Garnishment" at bounding box center [0, 0] width 0 height 0
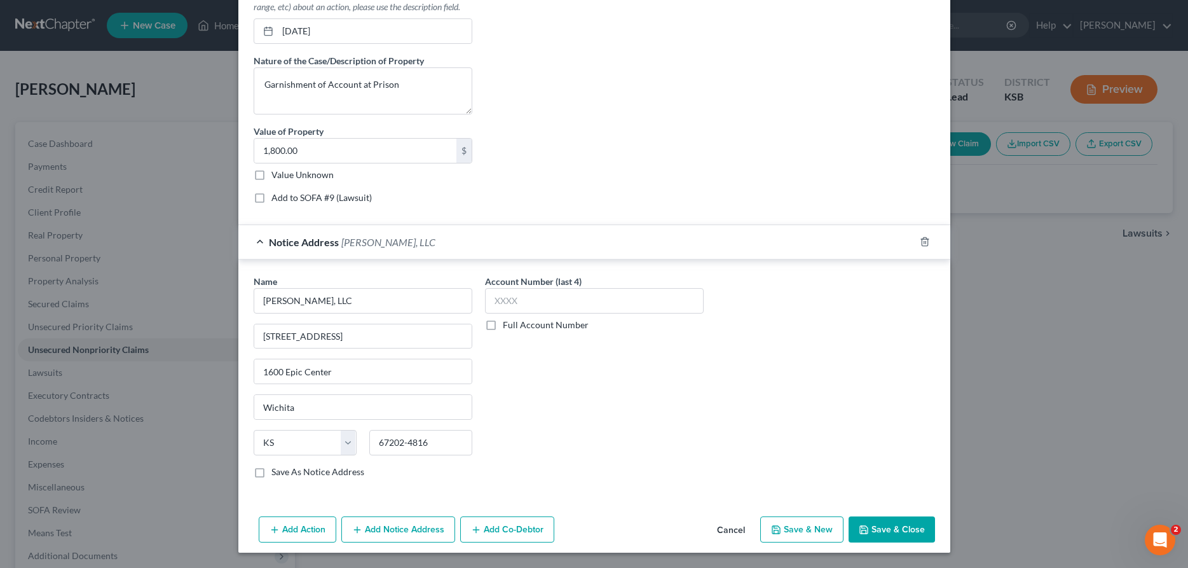
click at [885, 528] on button "Save & Close" at bounding box center [892, 529] width 86 height 27
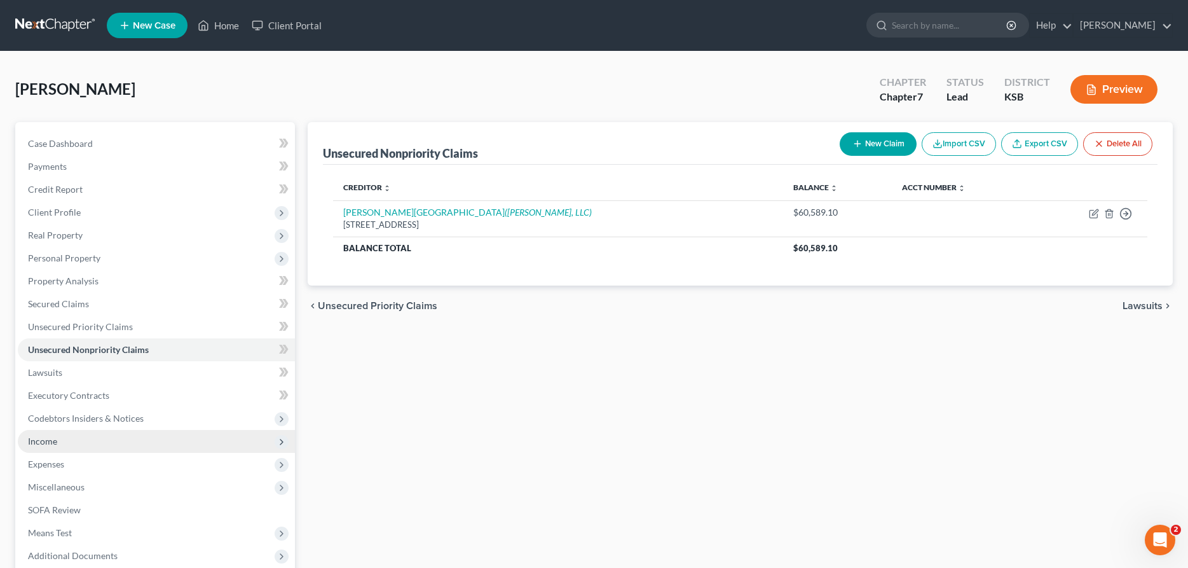
click at [76, 440] on span "Income" at bounding box center [156, 441] width 277 height 23
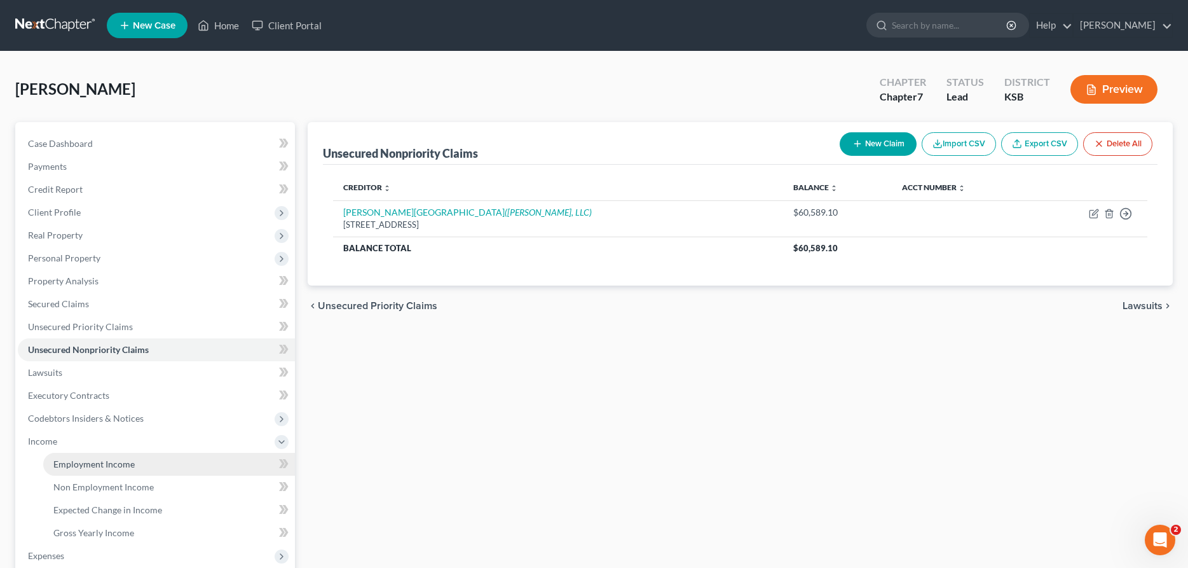
click at [94, 457] on link "Employment Income" at bounding box center [169, 464] width 252 height 23
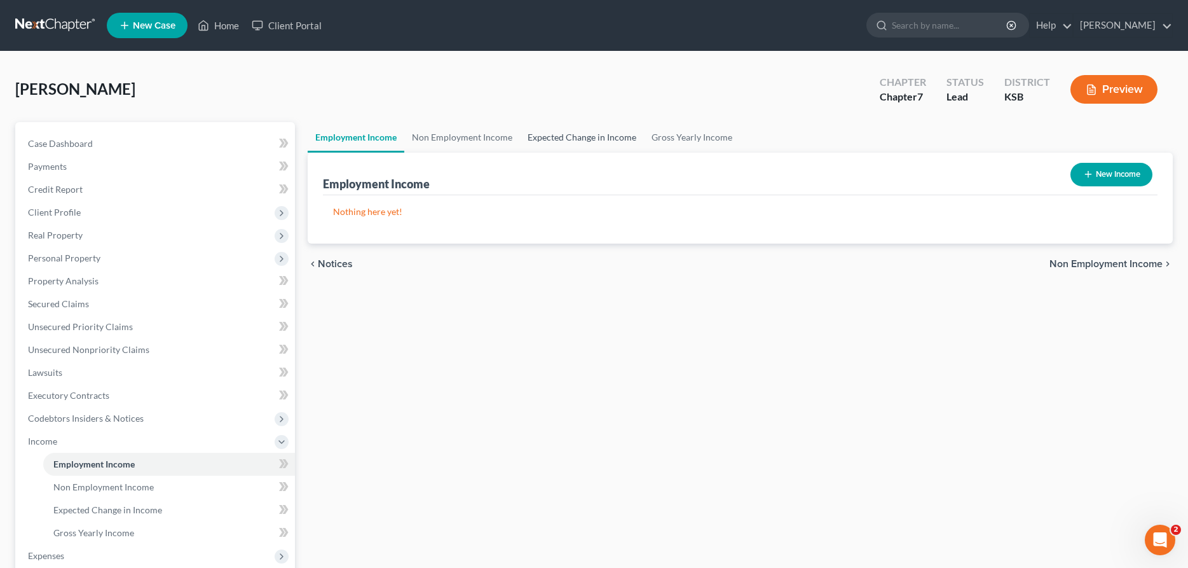
click at [604, 136] on link "Expected Change in Income" at bounding box center [582, 137] width 124 height 31
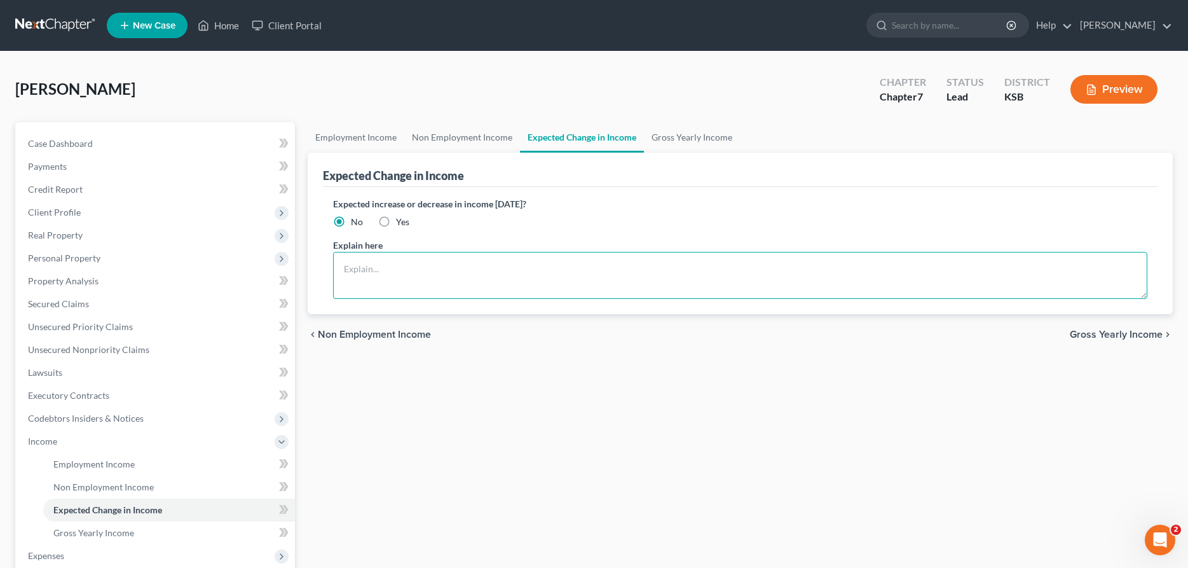
click at [485, 271] on textarea at bounding box center [740, 275] width 814 height 47
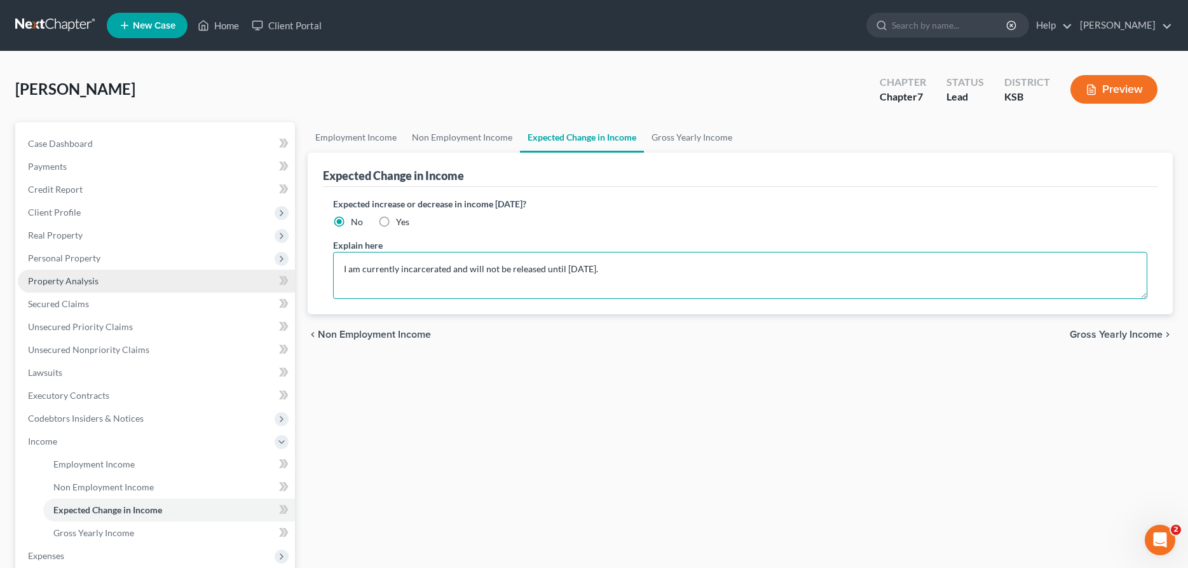
type textarea "I am currently incarcerated and will not be released until [DATE]."
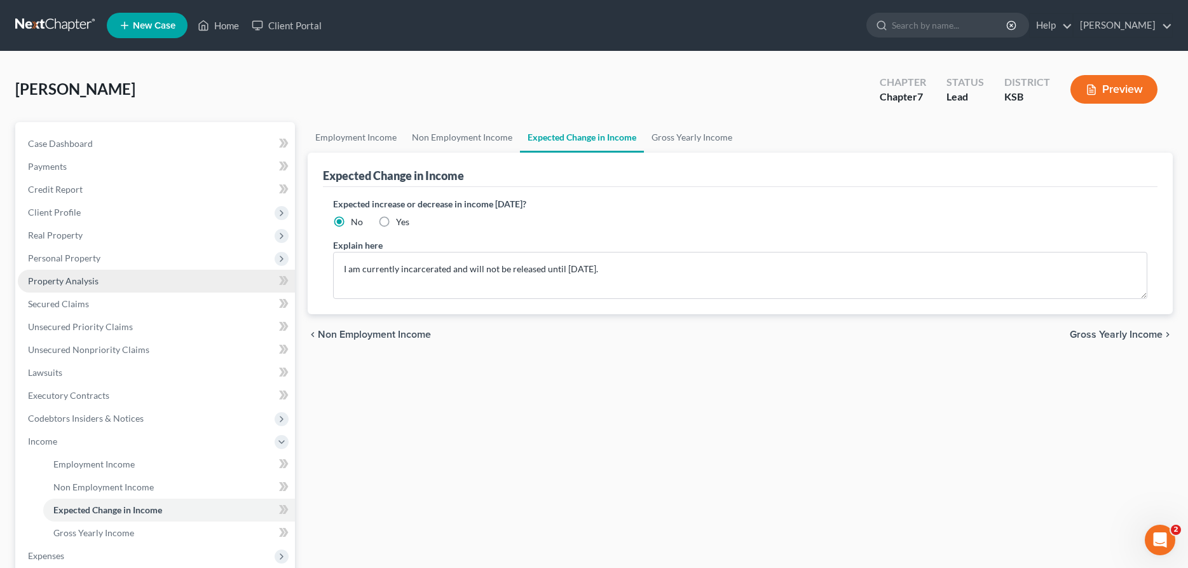
click at [77, 271] on link "Property Analysis" at bounding box center [156, 281] width 277 height 23
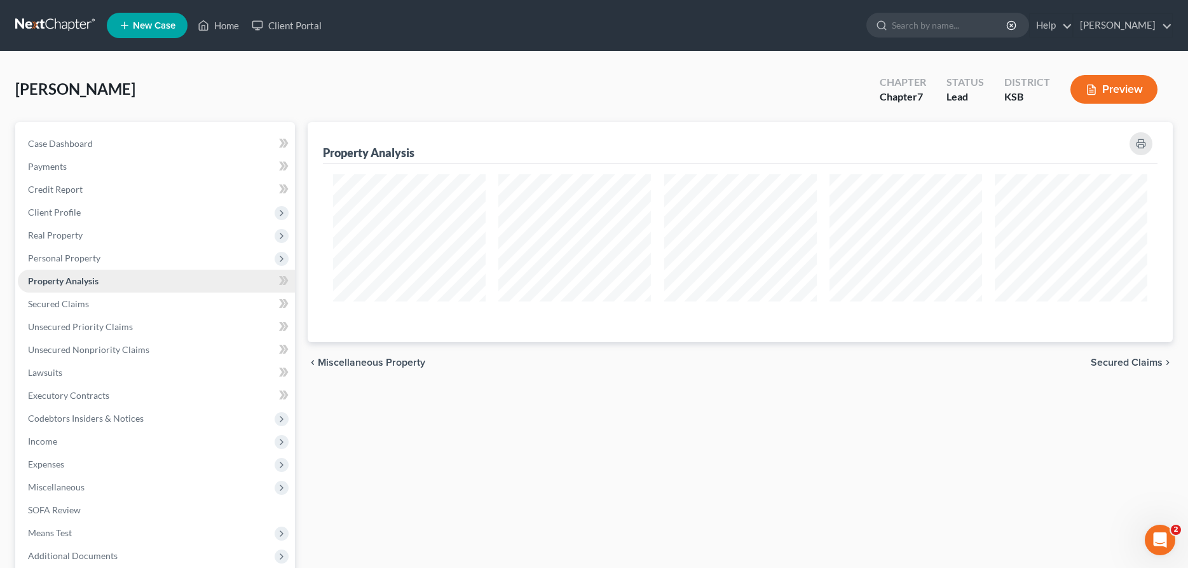
scroll to position [220, 865]
click at [83, 257] on span "Personal Property" at bounding box center [64, 257] width 72 height 11
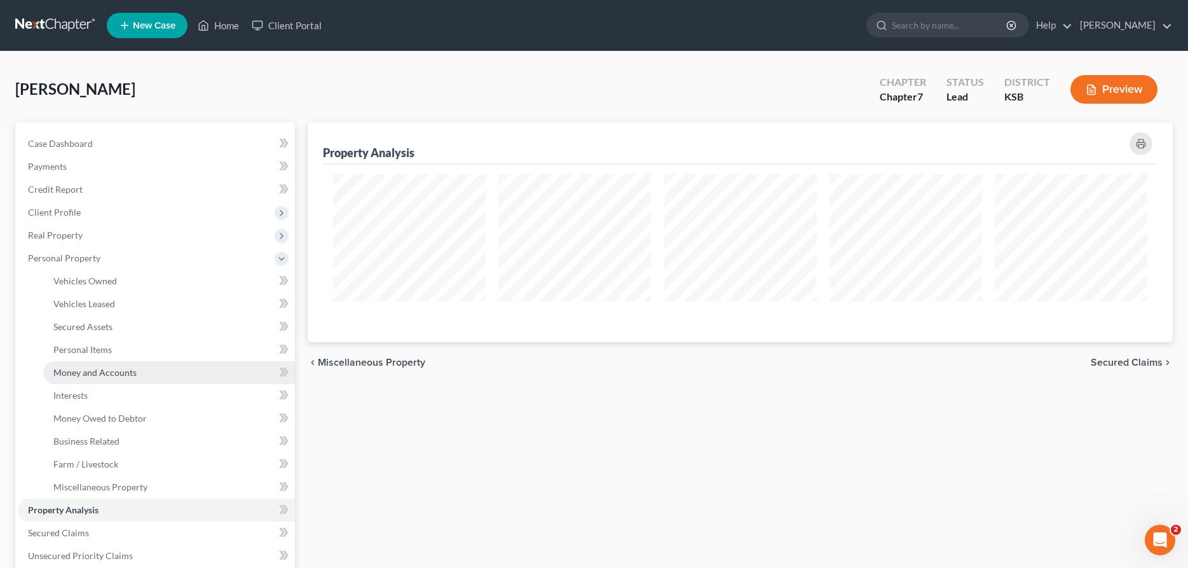
click at [79, 374] on span "Money and Accounts" at bounding box center [94, 372] width 83 height 11
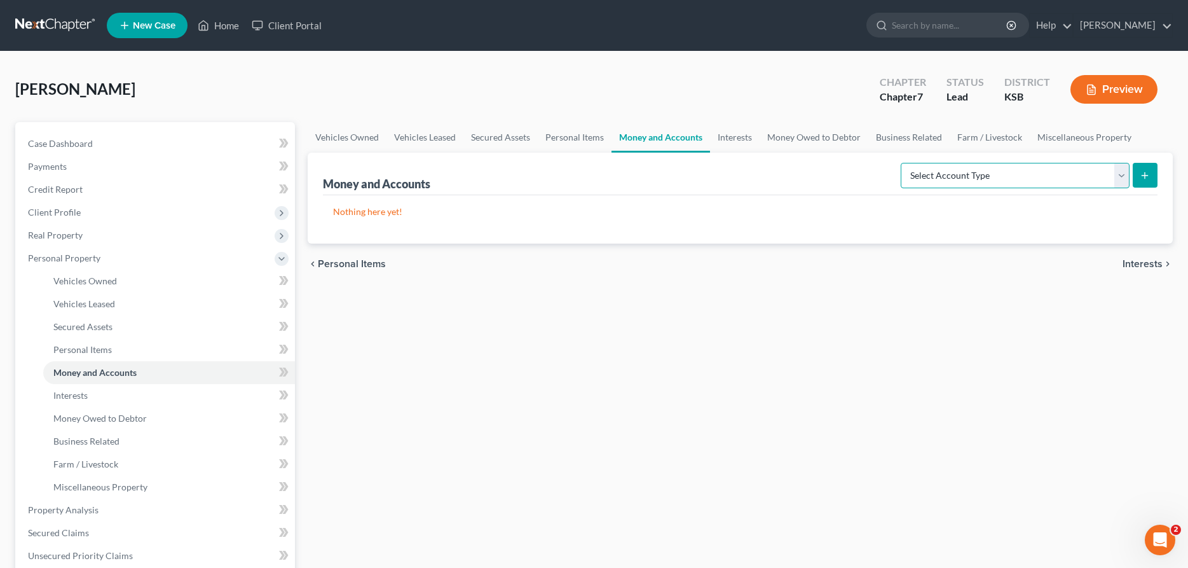
click at [901, 163] on select "Select Account Type Brokerage Cash on Hand Certificates of Deposit Checking Acc…" at bounding box center [1015, 175] width 229 height 25
